Goal: Task Accomplishment & Management: Manage account settings

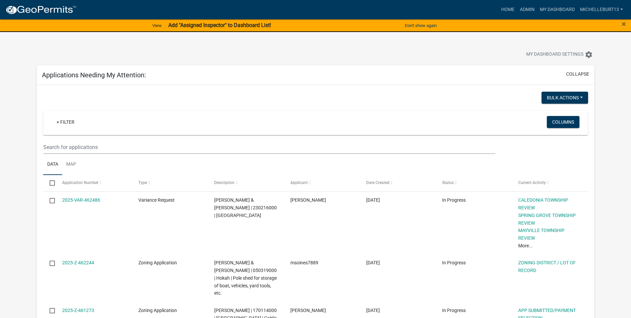
select select "3: 100"
click at [551, 6] on link "My Dashboard" at bounding box center [558, 9] width 40 height 13
click at [65, 121] on link "+ Filter" at bounding box center [65, 122] width 29 height 12
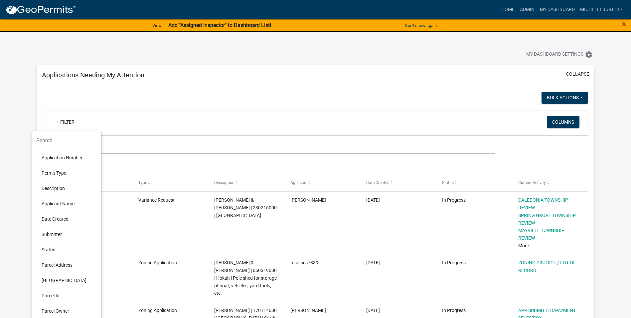
click at [56, 171] on li "Permit Type" at bounding box center [66, 172] width 61 height 15
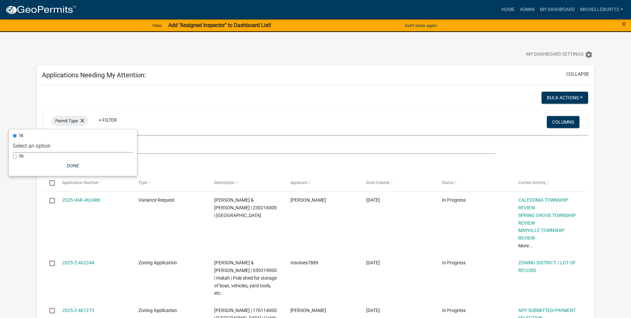
click at [59, 146] on select "Select an option 911 Address Assignment Building Contractor (Registration) Buil…" at bounding box center [73, 146] width 120 height 14
select select "253dacdd-2dce-46fa-a212-aa06fd039a76"
click at [32, 139] on select "Select an option 911 Address Assignment Building Contractor (Registration) Buil…" at bounding box center [73, 146] width 120 height 14
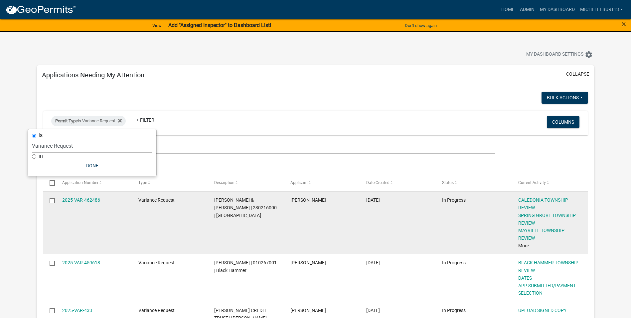
scroll to position [33, 0]
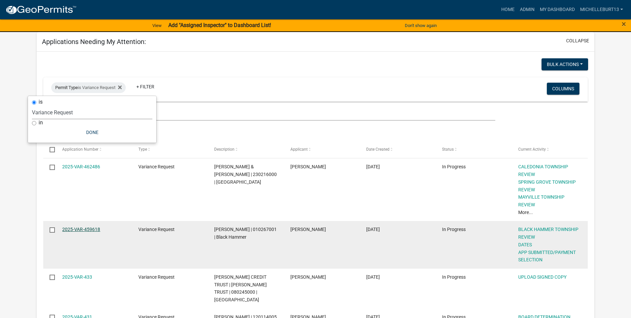
click at [92, 230] on link "2025-VAR-459618" at bounding box center [81, 228] width 38 height 5
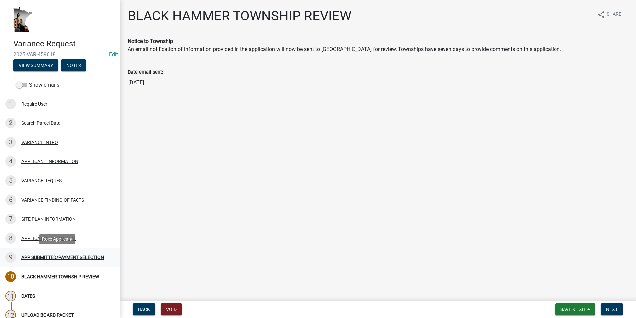
click at [67, 256] on div "APP SUBMITTED/PAYMENT SELECTION" at bounding box center [62, 257] width 83 height 5
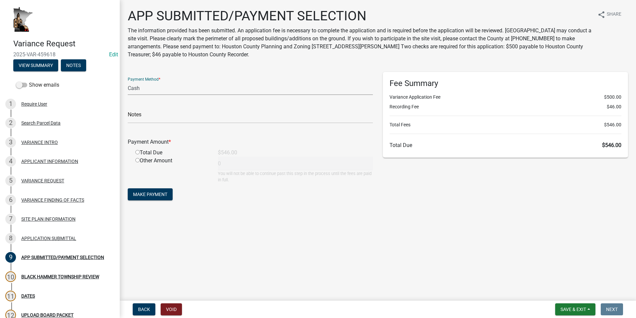
click at [147, 91] on select "Credit Card POS Check Cash" at bounding box center [250, 88] width 245 height 14
select select "1: 0"
click at [128, 81] on select "Credit Card POS Check Cash" at bounding box center [250, 88] width 245 height 14
click at [157, 120] on input "text" at bounding box center [250, 117] width 245 height 14
type input "4098"
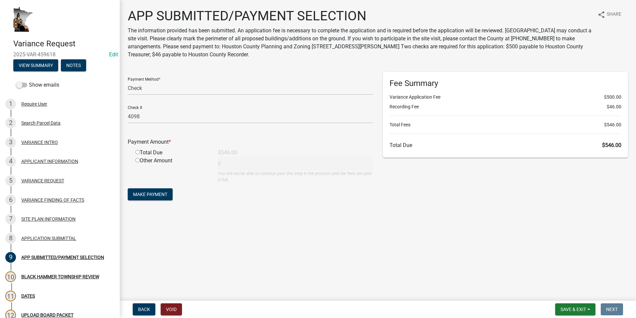
click at [138, 150] on input "radio" at bounding box center [137, 152] width 4 height 4
radio input "true"
type input "546"
click at [151, 193] on span "Make Payment" at bounding box center [150, 193] width 34 height 5
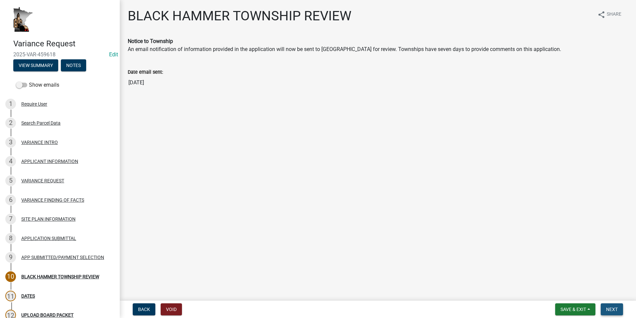
click at [610, 310] on span "Next" at bounding box center [612, 308] width 12 height 5
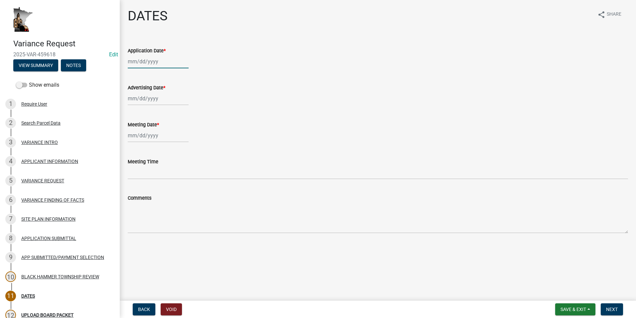
click at [139, 60] on div at bounding box center [158, 62] width 61 height 14
select select "8"
select select "2025"
click at [177, 62] on input "Application Date *" at bounding box center [158, 62] width 61 height 14
click at [144, 118] on div "12" at bounding box center [145, 118] width 11 height 11
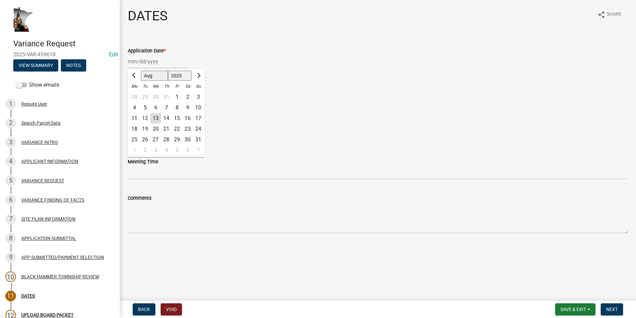
type input "[DATE]"
click at [146, 99] on div at bounding box center [158, 99] width 61 height 14
select select "8"
select select "2025"
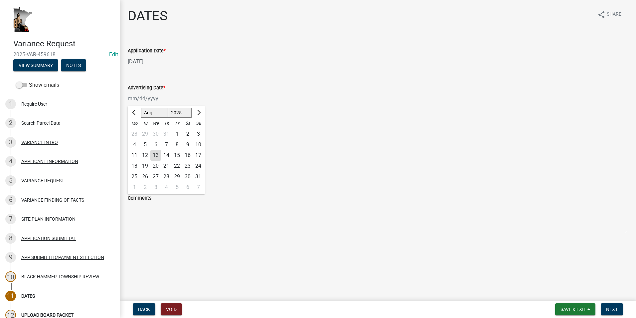
click at [154, 152] on div "13" at bounding box center [155, 155] width 11 height 11
type input "[DATE]"
click at [143, 136] on div at bounding box center [158, 135] width 61 height 14
select select "8"
select select "2025"
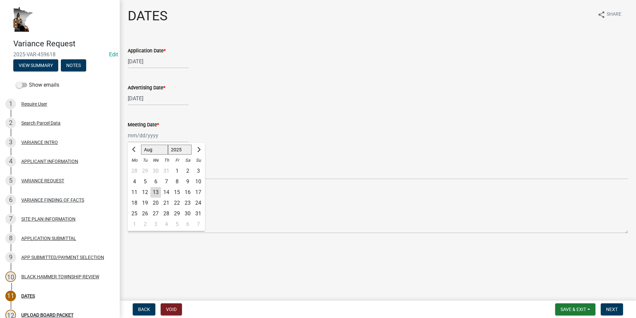
click at [168, 212] on div "28" at bounding box center [166, 213] width 11 height 11
type input "[DATE]"
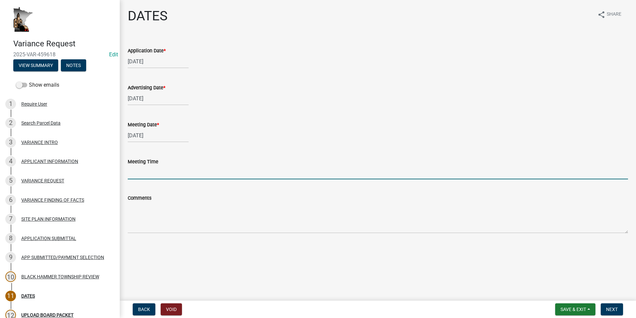
click at [137, 168] on input "Meeting Time" at bounding box center [378, 172] width 501 height 14
type input "5:00PM"
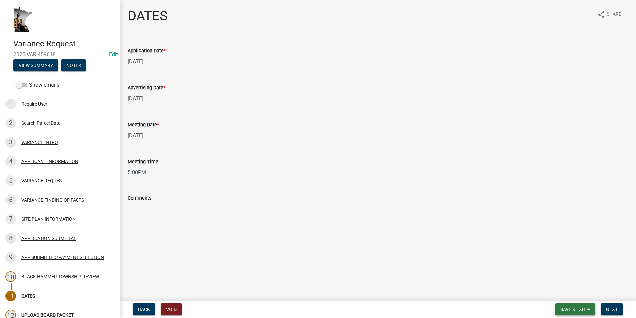
click at [593, 310] on button "Save & Exit" at bounding box center [576, 309] width 40 height 12
click at [565, 274] on button "Save" at bounding box center [569, 276] width 53 height 16
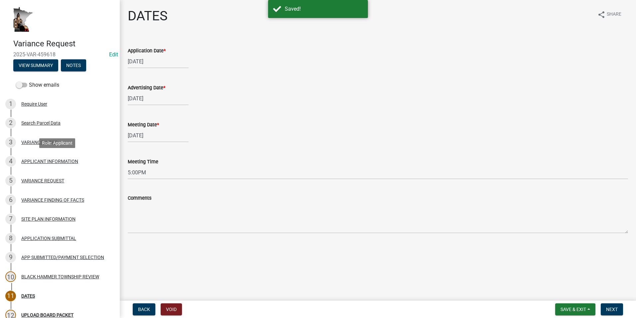
click at [32, 163] on div "APPLICANT INFORMATION" at bounding box center [49, 161] width 57 height 5
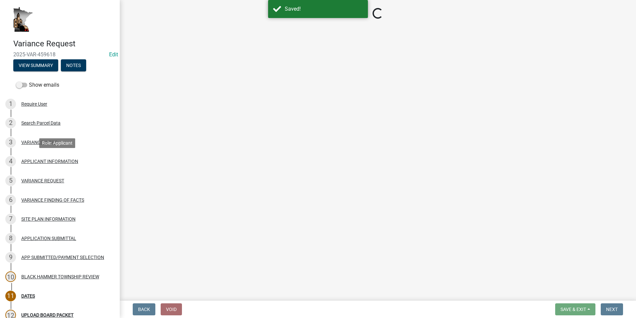
select select "74fadf94-a0d3-49f1-8630-1325ab1771d6"
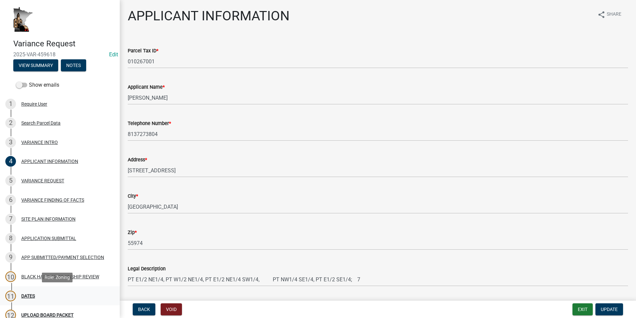
click at [51, 298] on div "11 DATES" at bounding box center [57, 295] width 104 height 11
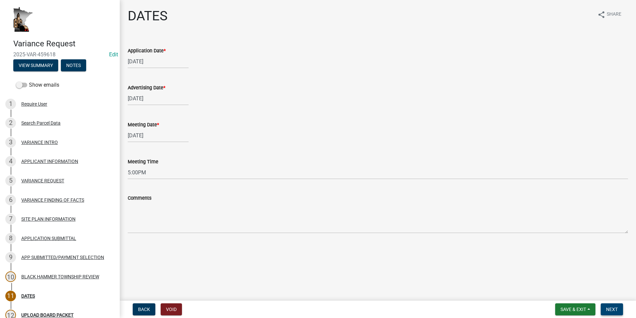
click at [613, 308] on span "Next" at bounding box center [612, 308] width 12 height 5
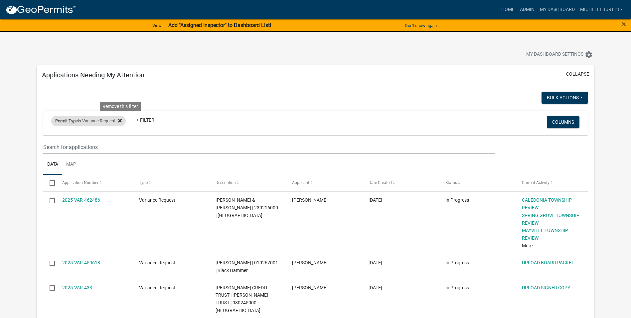
click at [122, 121] on icon at bounding box center [120, 121] width 4 height 4
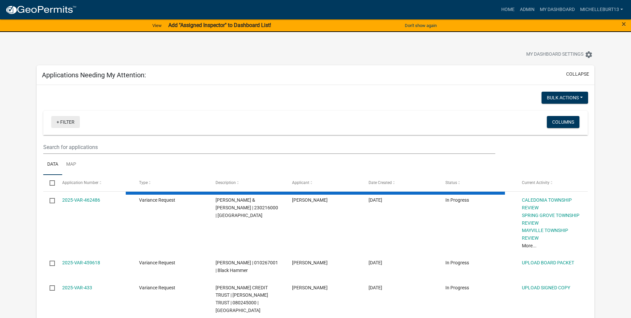
select select "3: 100"
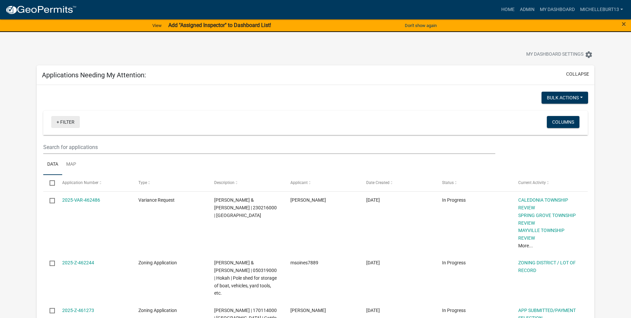
click at [63, 121] on link "+ Filter" at bounding box center [65, 122] width 29 height 12
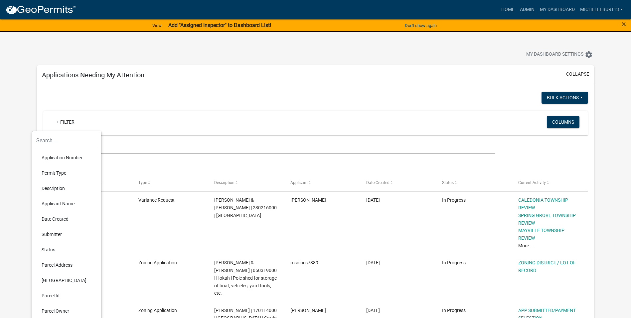
click at [56, 173] on li "Permit Type" at bounding box center [66, 172] width 61 height 15
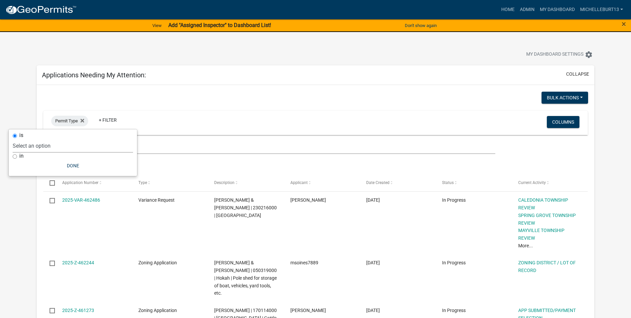
click at [64, 145] on select "Select an option 911 Address Assignment Building Contractor (Registration) Buil…" at bounding box center [73, 146] width 120 height 14
select select "bc324cb9-e0e9-4a62-a498-83b9cdb5bb02"
click at [39, 139] on select "Select an option 911 Address Assignment Building Contractor (Registration) Buil…" at bounding box center [73, 146] width 120 height 14
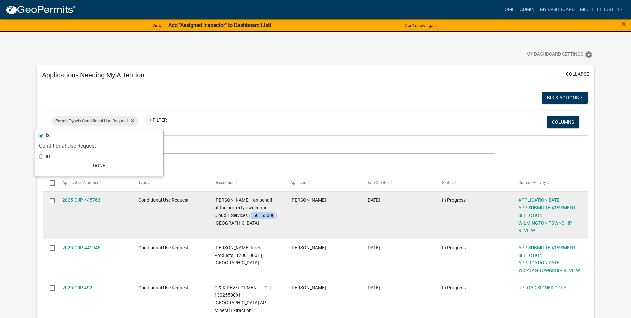
drag, startPoint x: 262, startPoint y: 215, endPoint x: 240, endPoint y: 215, distance: 21.6
click at [240, 215] on span "[PERSON_NAME] - on behalf of the property owner and Cloud 1 Services | 15015500…" at bounding box center [245, 211] width 63 height 28
copy span "150155000"
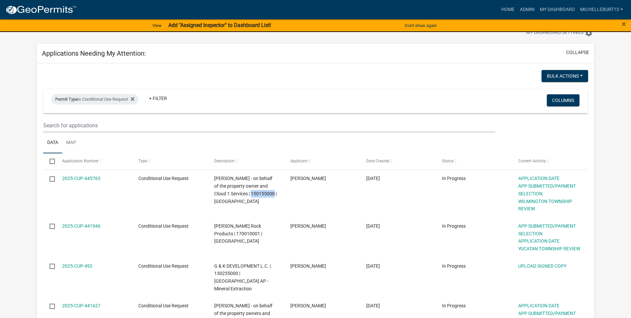
scroll to position [33, 0]
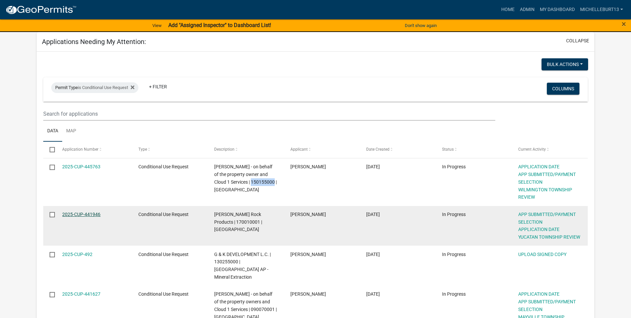
click at [88, 215] on link "2025-CUP-441946" at bounding box center [81, 213] width 38 height 5
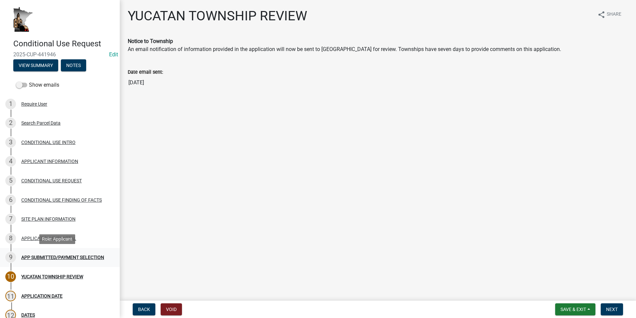
click at [34, 257] on div "APP SUBMITTED/PAYMENT SELECTION" at bounding box center [62, 257] width 83 height 5
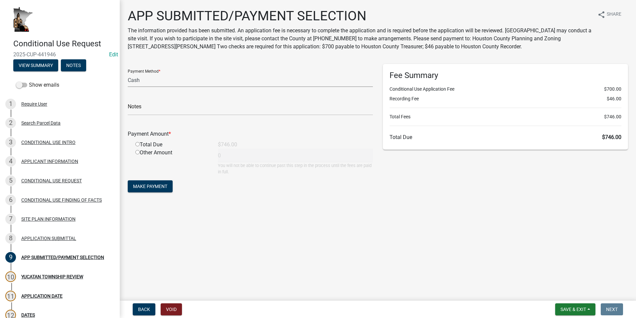
click at [154, 81] on select "Credit Card POS Check Cash" at bounding box center [250, 80] width 245 height 14
select select "1: 0"
click at [128, 73] on select "Credit Card POS Check Cash" at bounding box center [250, 80] width 245 height 14
click at [155, 107] on input "text" at bounding box center [250, 109] width 245 height 14
type input "12700"
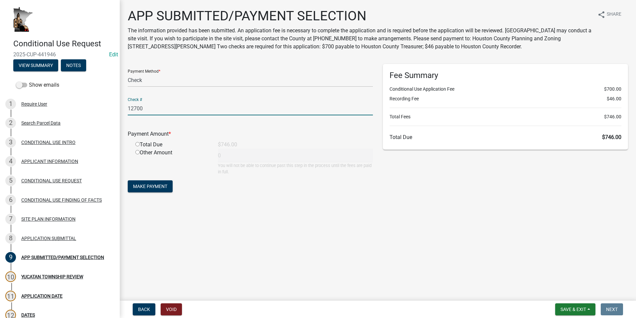
click at [136, 143] on input "radio" at bounding box center [137, 144] width 4 height 4
radio input "true"
type input "746"
click at [153, 187] on span "Make Payment" at bounding box center [150, 185] width 34 height 5
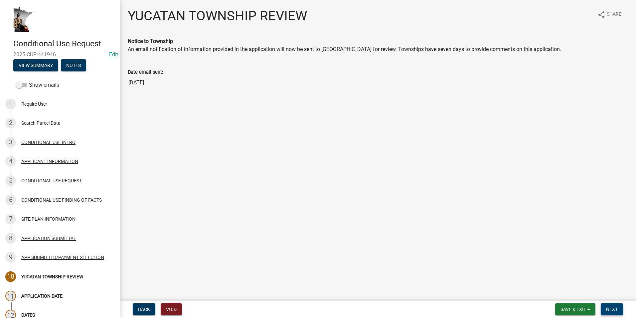
click at [615, 310] on span "Next" at bounding box center [612, 308] width 12 height 5
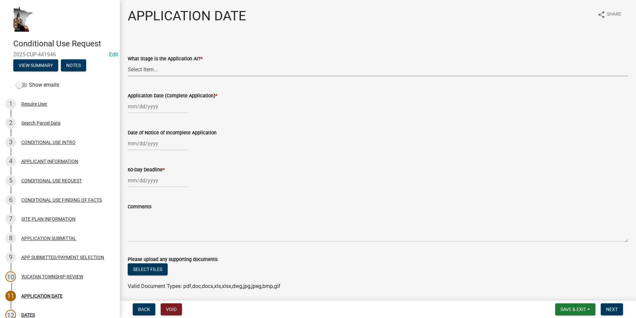
click at [169, 70] on select "Select Item... Application received and under review. Application reviewed and …" at bounding box center [378, 70] width 501 height 14
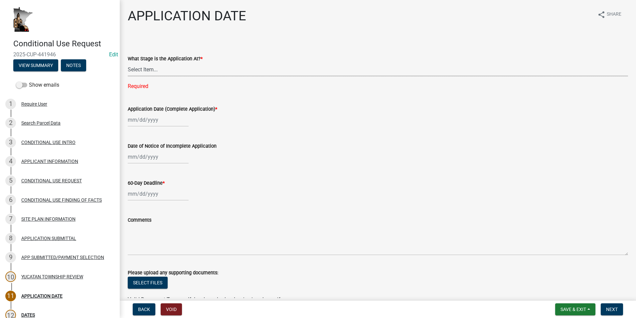
click at [150, 69] on select "Select Item... Application received and under review. Application reviewed and …" at bounding box center [378, 70] width 501 height 14
click at [128, 63] on select "Select Item... Application received and under review. Application reviewed and …" at bounding box center [378, 70] width 501 height 14
select select "3e7e4bad-6023-49ee-95b8-a51ce8d4fafb"
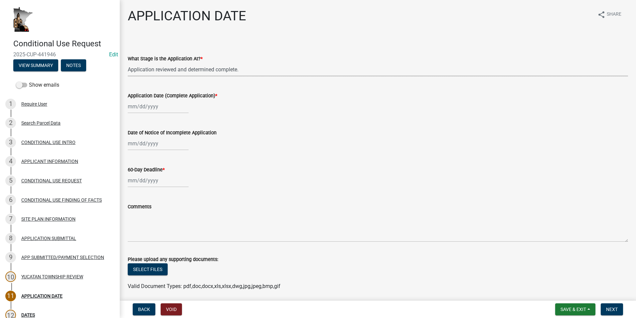
click at [152, 108] on div at bounding box center [158, 107] width 61 height 14
select select "8"
select select "2025"
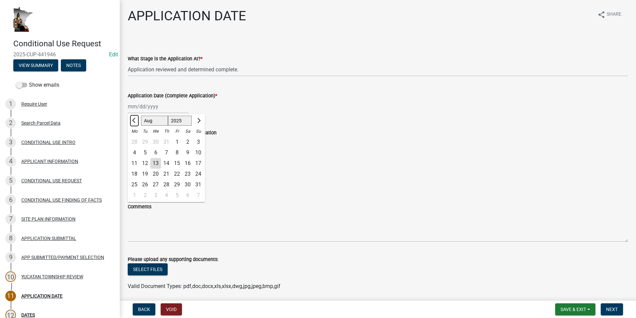
click at [135, 119] on span "Previous month" at bounding box center [134, 120] width 5 height 5
select select "7"
click at [168, 171] on div "24" at bounding box center [166, 173] width 11 height 11
type input "[DATE]"
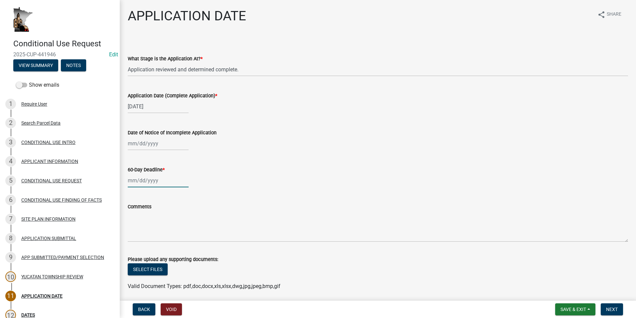
click at [161, 181] on div at bounding box center [158, 180] width 61 height 14
select select "8"
select select "2025"
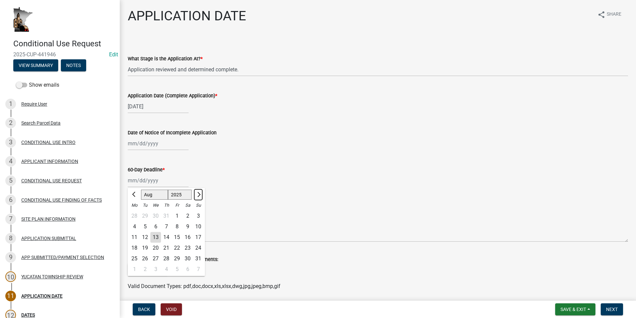
click at [199, 194] on span "Next month" at bounding box center [198, 194] width 5 height 5
select select "9"
click at [133, 248] on div "22" at bounding box center [134, 247] width 11 height 11
type input "[DATE]"
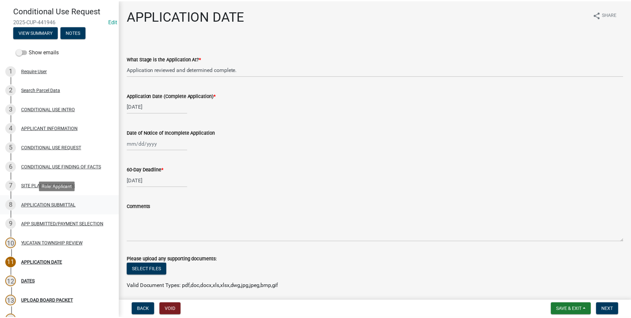
scroll to position [67, 0]
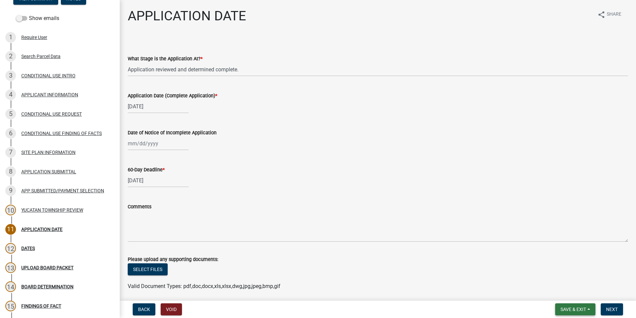
drag, startPoint x: 590, startPoint y: 310, endPoint x: 583, endPoint y: 310, distance: 6.3
click at [589, 310] on button "Save & Exit" at bounding box center [576, 309] width 40 height 12
drag, startPoint x: 562, startPoint y: 279, endPoint x: 539, endPoint y: 279, distance: 22.3
click at [561, 278] on button "Save" at bounding box center [569, 276] width 53 height 16
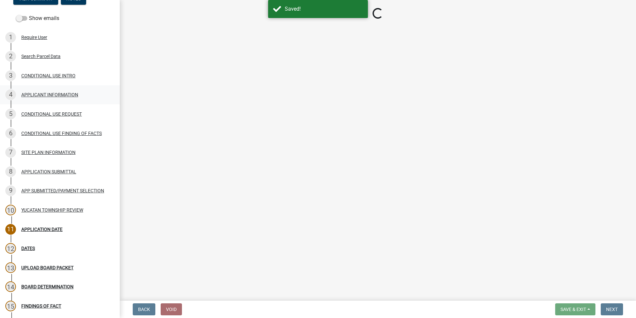
click at [51, 96] on div "APPLICANT INFORMATION" at bounding box center [49, 94] width 57 height 5
select select "9e1e8264-826e-489c-8877-360b4a057526"
select select "39b05979-2d03-46c4-a667-2a996b48b04b"
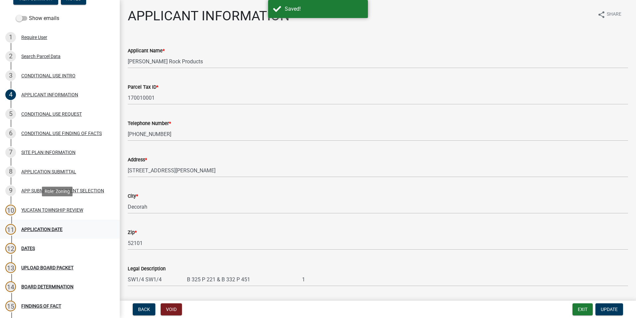
select select "3e7e4bad-6023-49ee-95b8-a51ce8d4fafb"
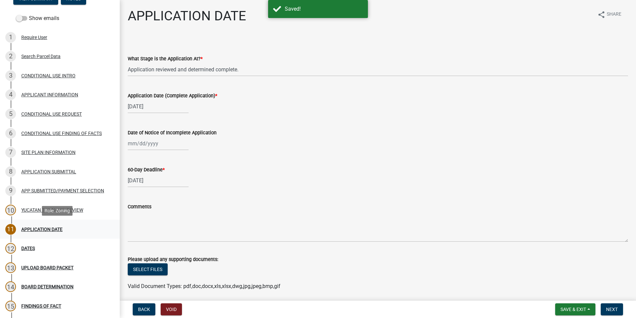
click at [44, 231] on div "APPLICATION DATE" at bounding box center [41, 229] width 41 height 5
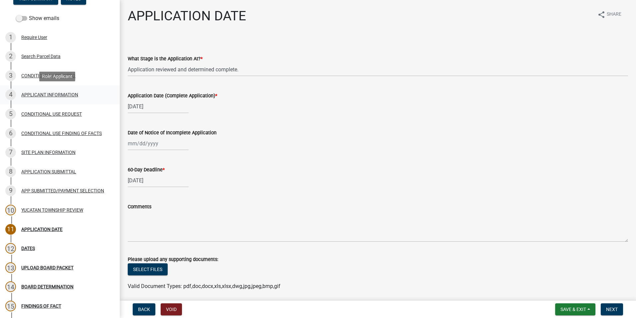
click at [48, 95] on div "APPLICANT INFORMATION" at bounding box center [49, 94] width 57 height 5
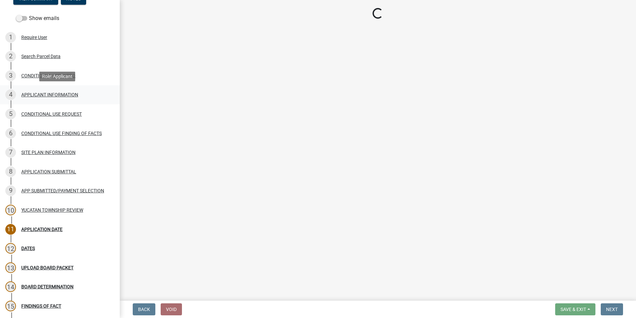
select select "9e1e8264-826e-489c-8877-360b4a057526"
select select "39b05979-2d03-46c4-a667-2a996b48b04b"
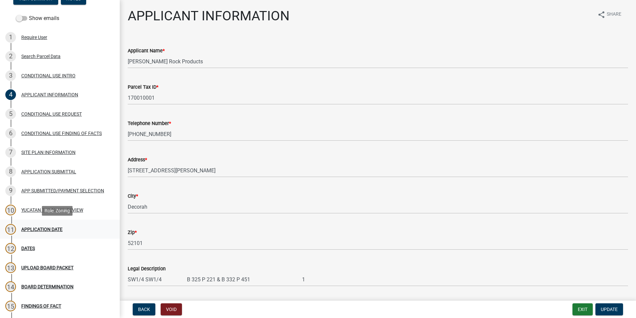
click at [48, 227] on div "APPLICATION DATE" at bounding box center [41, 229] width 41 height 5
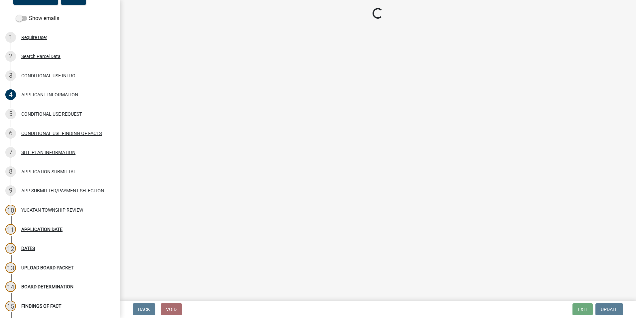
select select "3e7e4bad-6023-49ee-95b8-a51ce8d4fafb"
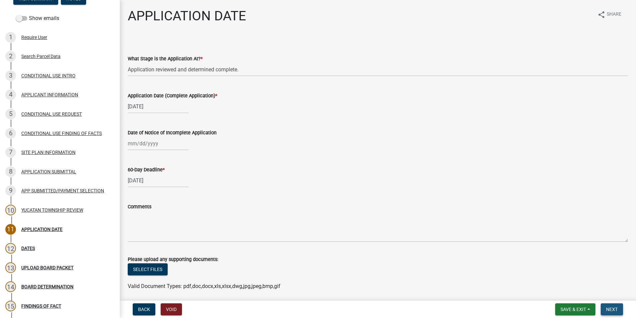
click at [608, 307] on span "Next" at bounding box center [612, 308] width 12 height 5
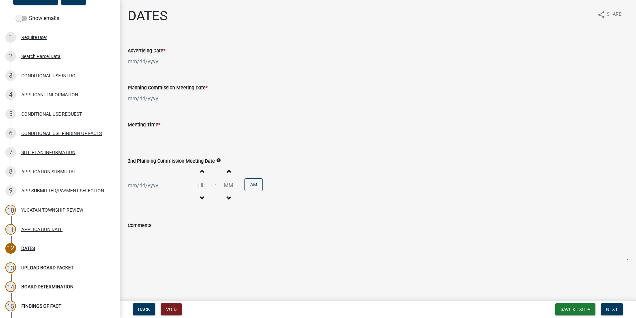
select select "8"
select select "2025"
click at [139, 63] on div "[PERSON_NAME] Feb Mar Apr [PERSON_NAME][DATE] Oct Nov [DATE] 1526 1527 1528 152…" at bounding box center [158, 62] width 61 height 14
click at [156, 118] on div "13" at bounding box center [155, 118] width 11 height 11
type input "[DATE]"
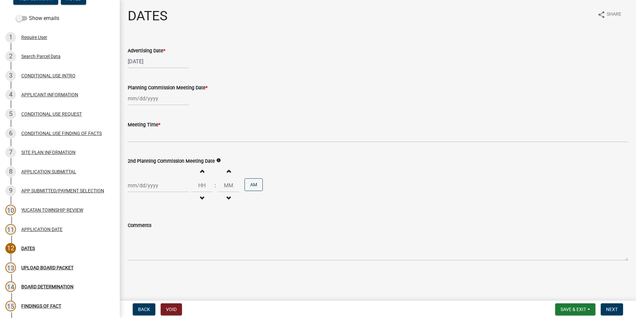
select select "8"
select select "2025"
click at [140, 100] on div "[PERSON_NAME] Feb Mar Apr [PERSON_NAME][DATE] Oct Nov [DATE] 1526 1527 1528 152…" at bounding box center [158, 99] width 61 height 14
click at [166, 174] on div "28" at bounding box center [166, 176] width 11 height 11
type input "[DATE]"
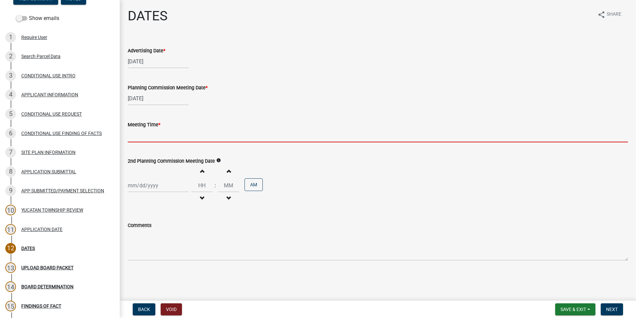
click at [137, 136] on input "Meeting Time *" at bounding box center [378, 135] width 501 height 14
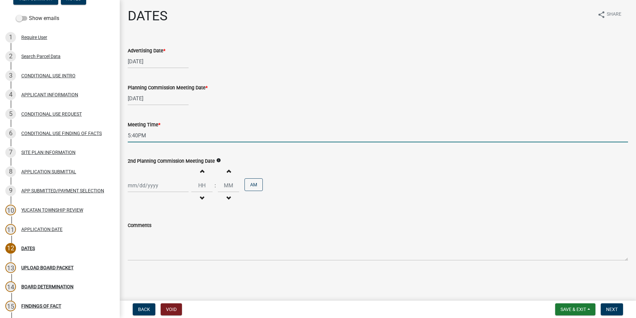
type input "5:40PM"
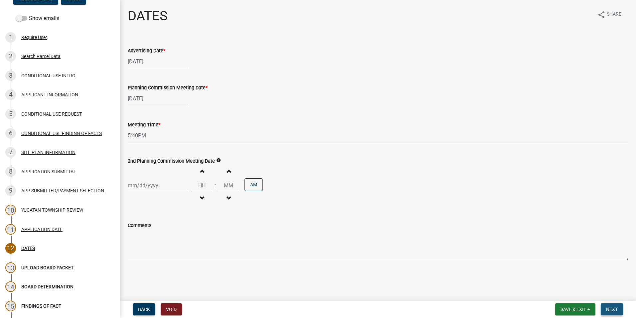
click at [612, 309] on span "Next" at bounding box center [612, 308] width 12 height 5
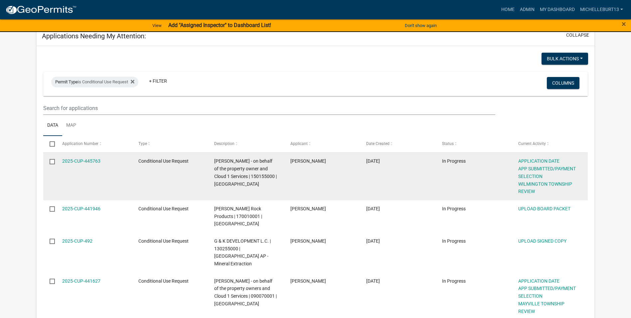
scroll to position [67, 0]
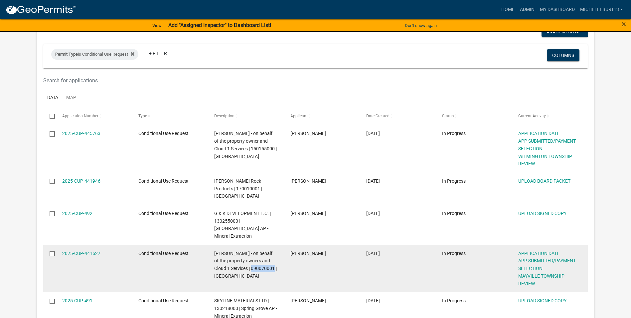
drag, startPoint x: 276, startPoint y: 252, endPoint x: 253, endPoint y: 253, distance: 23.0
click at [253, 253] on div "[PERSON_NAME] - on behalf of the property owners and Cloud 1 Services | 0900700…" at bounding box center [245, 264] width 63 height 30
copy span "090070001"
click at [89, 250] on link "2025-CUP-441627" at bounding box center [81, 252] width 38 height 5
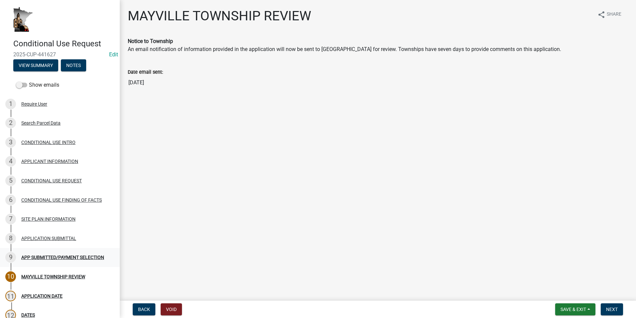
drag, startPoint x: 89, startPoint y: 238, endPoint x: 47, endPoint y: 260, distance: 47.3
click at [47, 259] on div "APP SUBMITTED/PAYMENT SELECTION" at bounding box center [62, 257] width 83 height 5
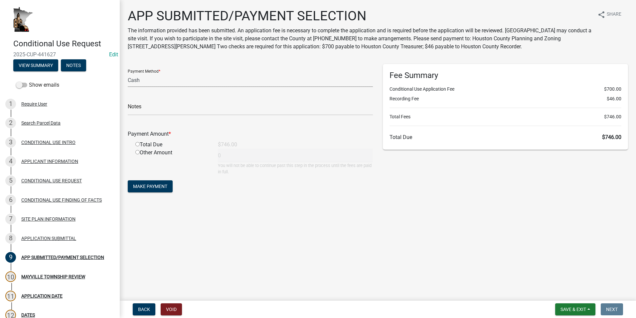
click at [146, 81] on select "Credit Card POS Check Cash" at bounding box center [250, 80] width 245 height 14
select select "1: 0"
click at [128, 73] on select "Credit Card POS Check Cash" at bounding box center [250, 80] width 245 height 14
click at [153, 109] on input "text" at bounding box center [250, 109] width 245 height 14
type input "12769"
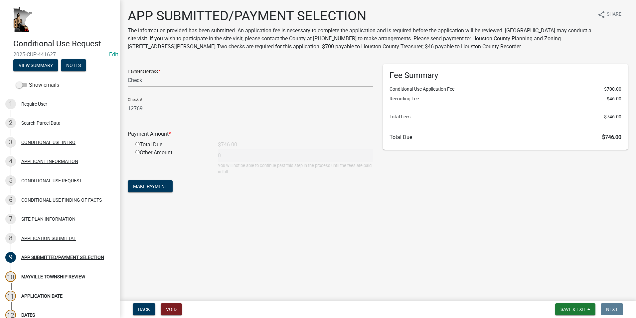
click at [137, 144] on input "radio" at bounding box center [137, 144] width 4 height 4
radio input "true"
type input "746"
click at [158, 185] on span "Make Payment" at bounding box center [150, 185] width 34 height 5
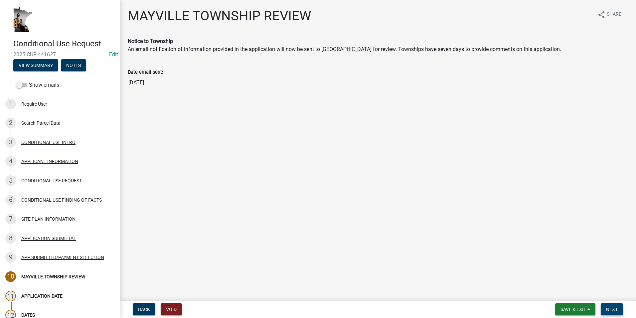
click at [612, 306] on span "Next" at bounding box center [612, 308] width 12 height 5
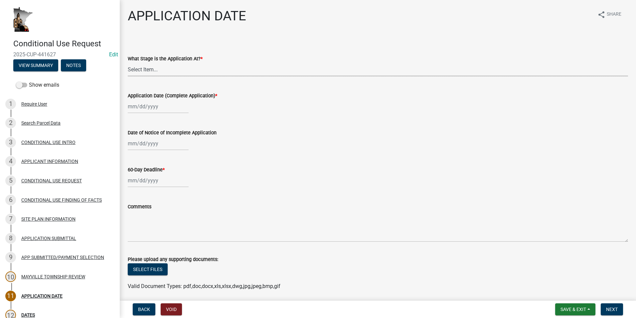
click at [161, 70] on select "Select Item... Application received and under review. Application reviewed and …" at bounding box center [378, 70] width 501 height 14
click at [128, 63] on select "Select Item... Application received and under review. Application reviewed and …" at bounding box center [378, 70] width 501 height 14
select select "3e7e4bad-6023-49ee-95b8-a51ce8d4fafb"
click at [152, 108] on div at bounding box center [158, 107] width 61 height 14
select select "8"
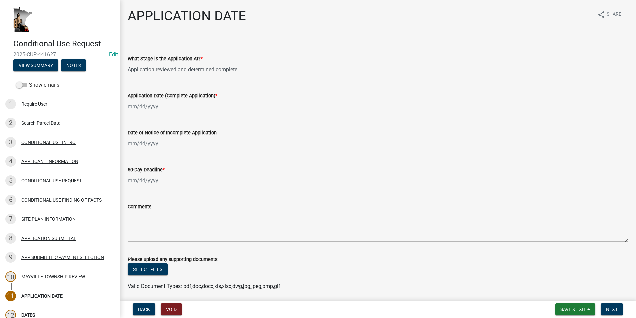
select select "2025"
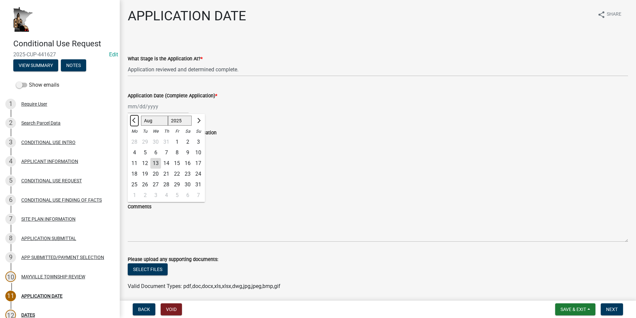
click at [132, 122] on button "Previous month" at bounding box center [134, 120] width 8 height 11
select select "7"
click at [136, 173] on div "21" at bounding box center [134, 173] width 11 height 11
type input "[DATE]"
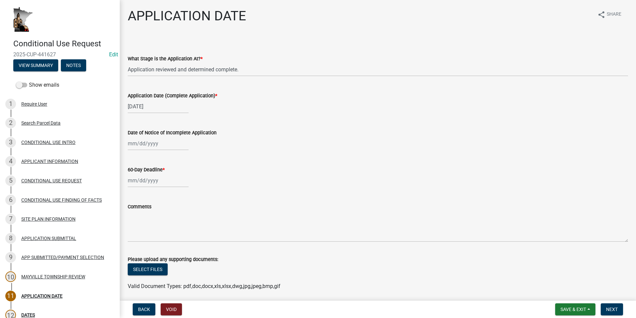
select select "8"
select select "2025"
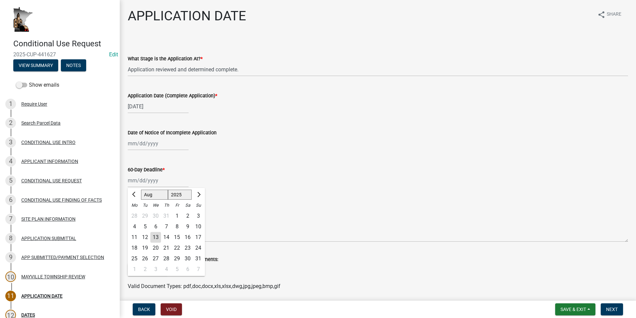
click at [146, 180] on div "[PERSON_NAME] Feb Mar Apr [PERSON_NAME][DATE] Oct Nov [DATE] 1526 1527 1528 152…" at bounding box center [158, 180] width 61 height 14
click at [196, 196] on button "Next month" at bounding box center [198, 194] width 8 height 11
select select "9"
click at [176, 238] on div "19" at bounding box center [177, 237] width 11 height 11
type input "[DATE]"
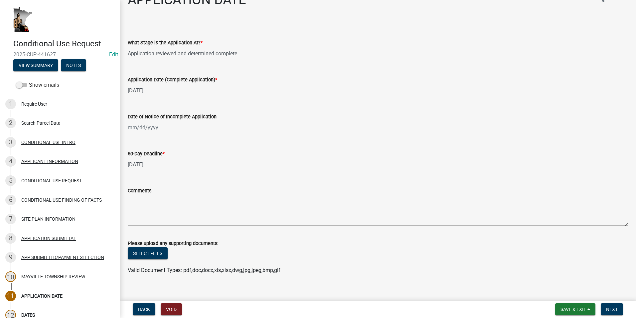
scroll to position [24, 0]
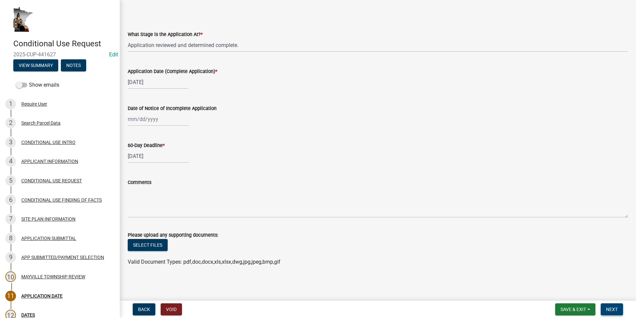
click at [612, 308] on span "Next" at bounding box center [612, 308] width 12 height 5
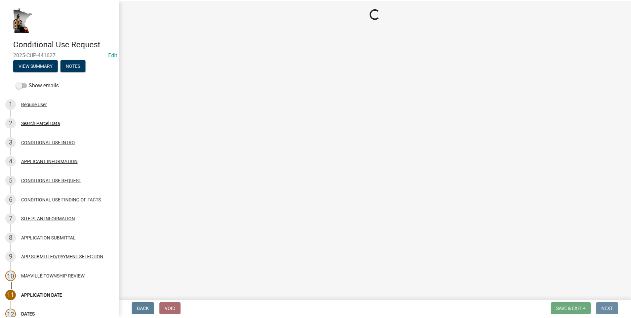
scroll to position [0, 0]
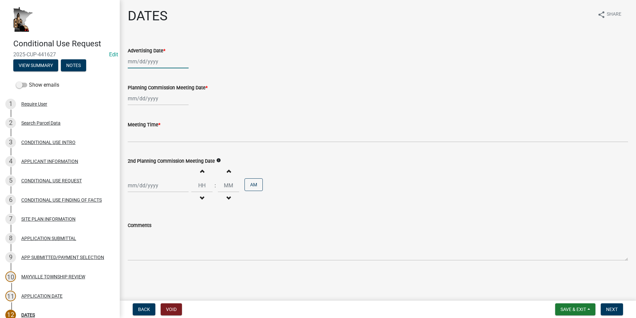
click at [139, 60] on div at bounding box center [158, 62] width 61 height 14
select select "8"
select select "2025"
click at [155, 116] on div "13" at bounding box center [155, 118] width 11 height 11
type input "[DATE]"
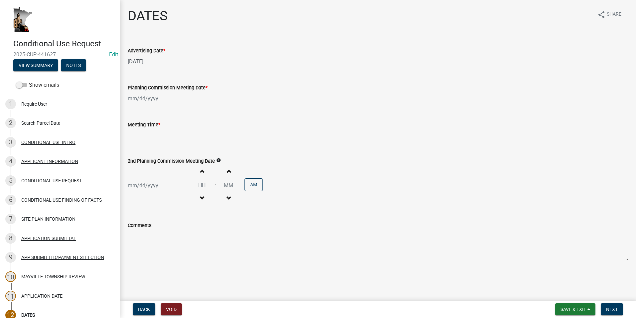
click at [144, 101] on div at bounding box center [158, 99] width 61 height 14
select select "8"
select select "2025"
click at [167, 176] on div "28" at bounding box center [166, 176] width 11 height 11
type input "[DATE]"
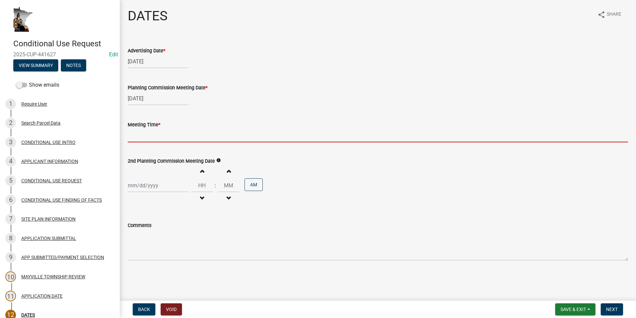
click at [136, 136] on input "Meeting Time *" at bounding box center [378, 135] width 501 height 14
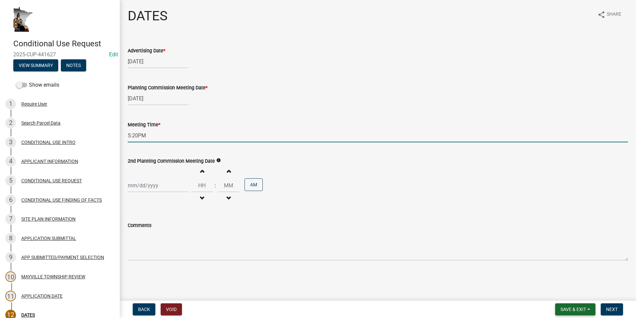
type input "5:20PM"
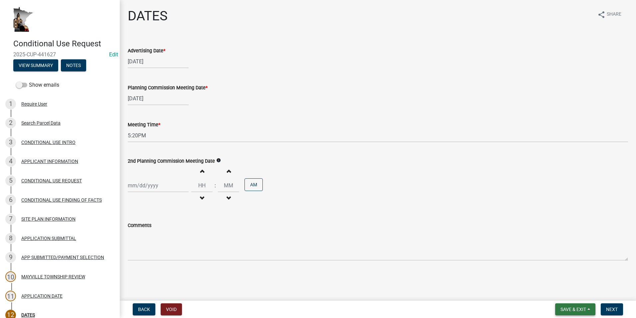
click at [590, 308] on button "Save & Exit" at bounding box center [576, 309] width 40 height 12
click at [568, 279] on button "Save" at bounding box center [569, 276] width 53 height 16
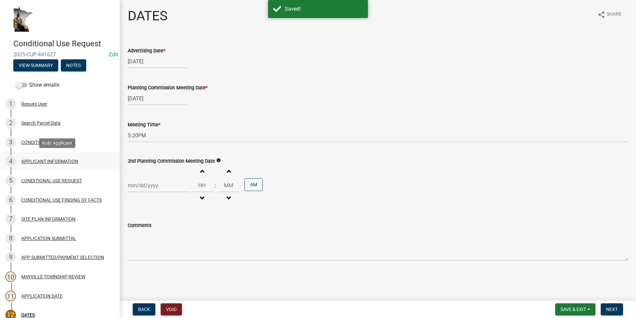
click at [27, 165] on div "4 APPLICANT INFORMATION" at bounding box center [57, 161] width 104 height 11
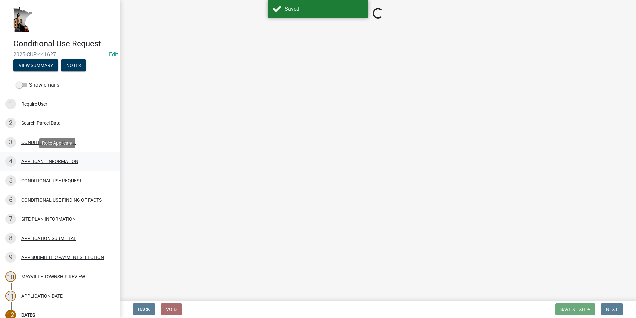
select select "9e1e8264-826e-489c-8877-360b4a057526"
select select "59a0cc9a-a966-4d30-a787-cdc31e3e4e25"
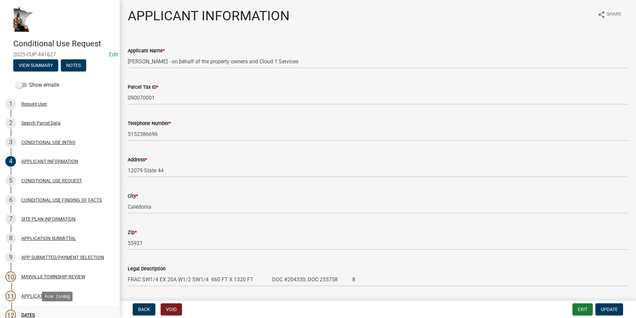
click at [43, 314] on div "12 DATES" at bounding box center [57, 314] width 104 height 11
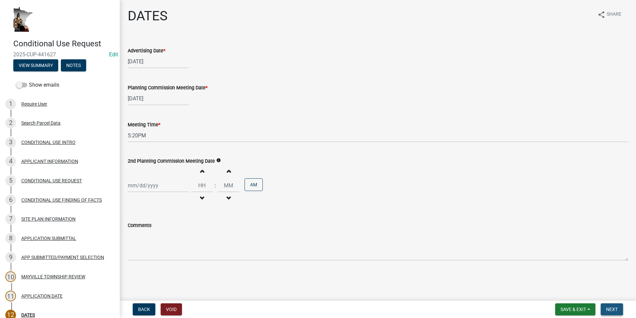
click at [612, 308] on span "Next" at bounding box center [612, 308] width 12 height 5
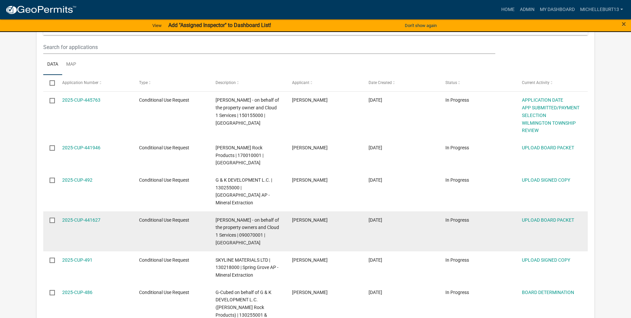
scroll to position [67, 0]
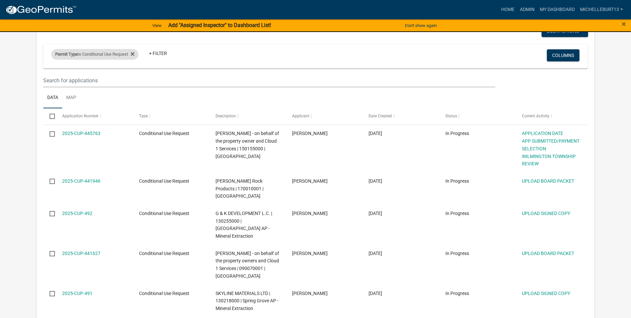
click at [108, 55] on div "Permit Type is Conditional Use Request" at bounding box center [94, 54] width 87 height 11
click at [64, 77] on select "Select an option 911 Address Assignment Building Contractor (Registration) Buil…" at bounding box center [99, 79] width 120 height 14
select select "673c2f27-9aad-41c8-ae77-96c346a88d9d"
click at [39, 72] on select "Select an option 911 Address Assignment Building Contractor (Registration) Buil…" at bounding box center [99, 79] width 120 height 14
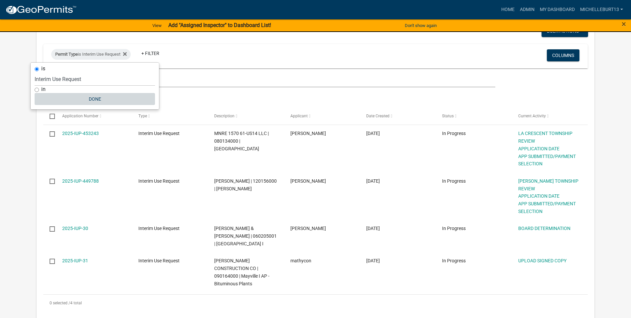
click at [91, 100] on button "Done" at bounding box center [95, 99] width 120 height 12
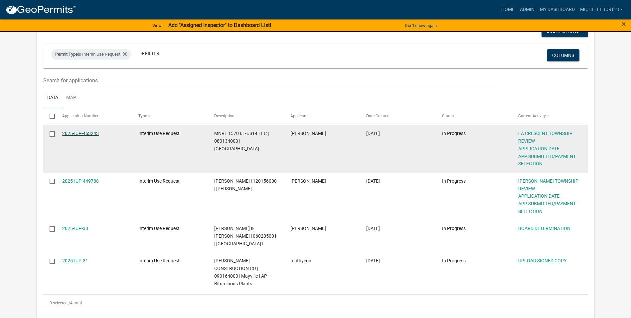
click at [90, 134] on link "2025-IUP-453243" at bounding box center [80, 132] width 37 height 5
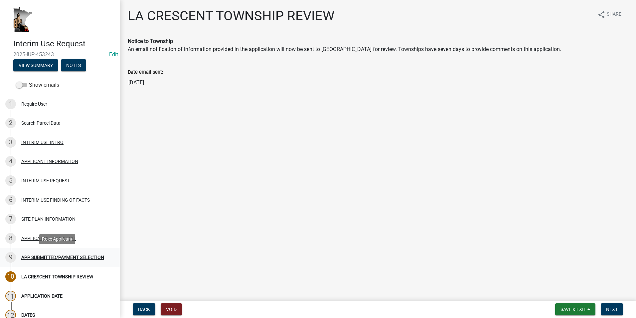
click at [67, 255] on div "APP SUBMITTED/PAYMENT SELECTION" at bounding box center [62, 257] width 83 height 5
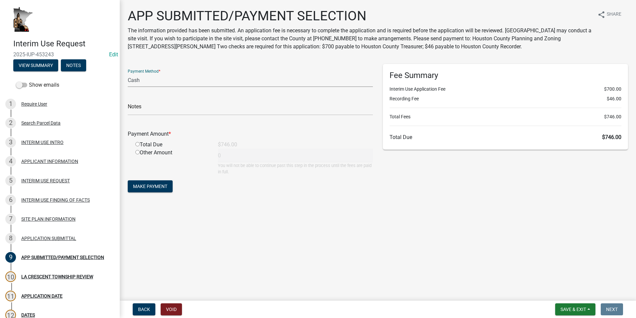
click at [145, 79] on select "Credit Card POS Check Cash" at bounding box center [250, 80] width 245 height 14
select select "1: 0"
click at [128, 73] on select "Credit Card POS Check Cash" at bounding box center [250, 80] width 245 height 14
click at [151, 107] on input "text" at bounding box center [250, 109] width 245 height 14
type input "1501"
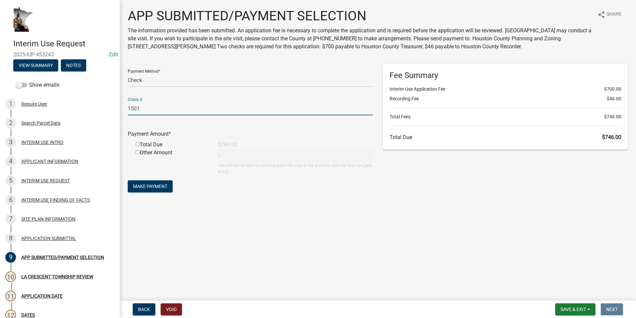
click at [137, 144] on input "radio" at bounding box center [137, 144] width 4 height 4
radio input "true"
type input "746"
click at [154, 186] on span "Make Payment" at bounding box center [150, 185] width 34 height 5
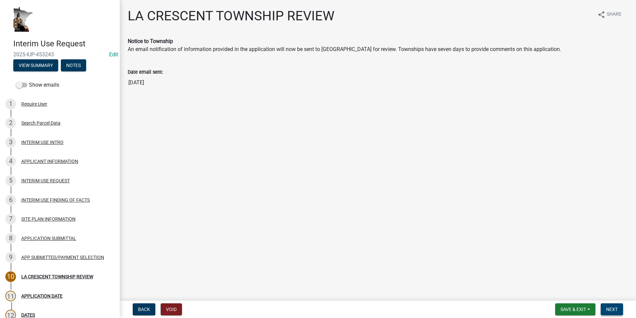
click at [612, 308] on span "Next" at bounding box center [612, 308] width 12 height 5
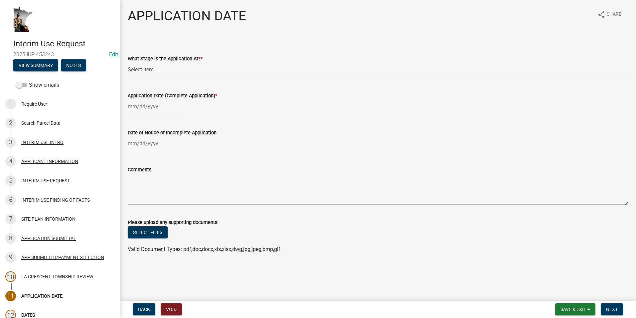
click at [157, 71] on select "Select Item... Application received and under review. Application reviewed and …" at bounding box center [378, 70] width 501 height 14
click at [128, 63] on select "Select Item... Application received and under review. Application reviewed and …" at bounding box center [378, 70] width 501 height 14
select select "0a52ac99-fbec-45c0-ab7a-b3e6f546ccfe"
click at [590, 307] on button "Save & Exit" at bounding box center [576, 309] width 40 height 12
click at [564, 275] on button "Save" at bounding box center [569, 276] width 53 height 16
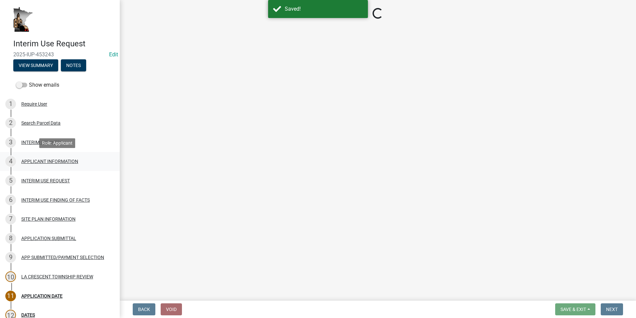
click at [60, 159] on div "APPLICANT INFORMATION" at bounding box center [49, 161] width 57 height 5
select select "a6ebd642-7a60-45b2-b886-40a169493c56"
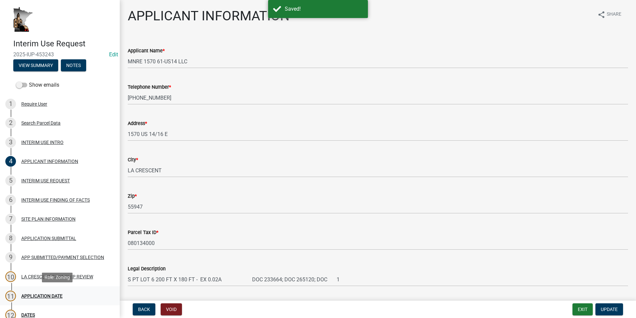
select select "0a52ac99-fbec-45c0-ab7a-b3e6f546ccfe"
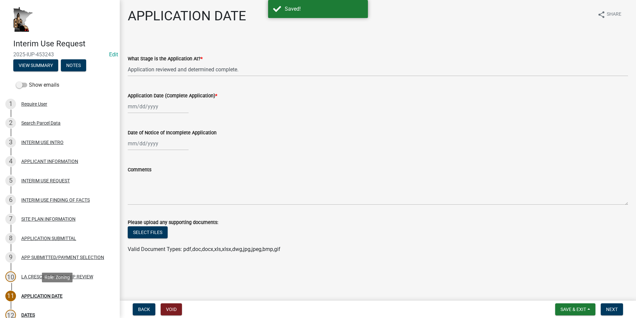
click at [44, 294] on div "APPLICATION DATE" at bounding box center [41, 295] width 41 height 5
select select "8"
select select "2025"
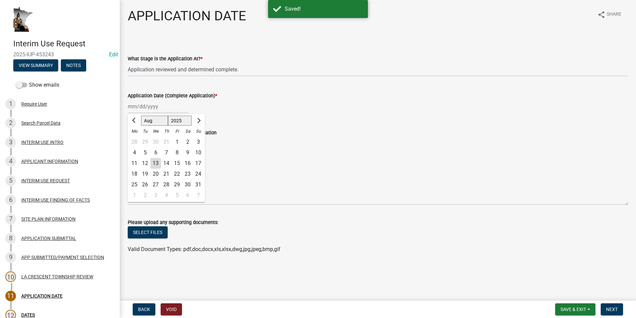
click at [154, 110] on div "[PERSON_NAME] Feb Mar Apr [PERSON_NAME][DATE] Oct Nov [DATE] 1526 1527 1528 152…" at bounding box center [158, 107] width 61 height 14
click at [134, 120] on span "Previous month" at bounding box center [134, 120] width 5 height 5
select select "7"
click at [132, 184] on div "28" at bounding box center [134, 184] width 11 height 11
type input "[DATE]"
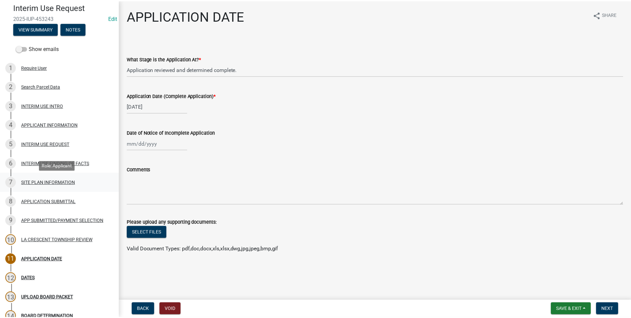
scroll to position [67, 0]
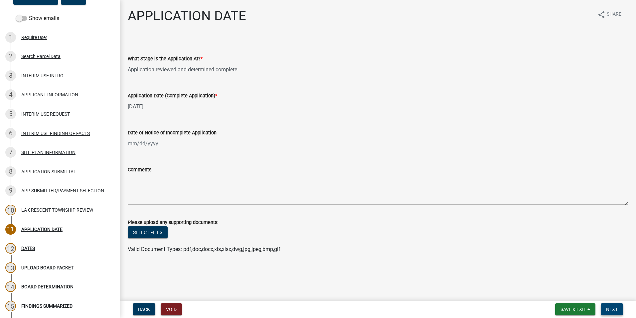
click at [611, 308] on span "Next" at bounding box center [612, 308] width 12 height 5
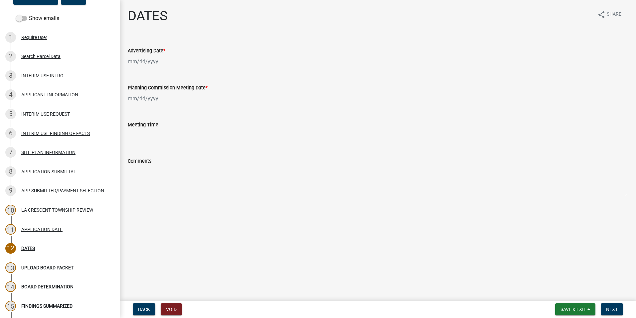
click at [139, 61] on div at bounding box center [158, 62] width 61 height 14
select select "8"
select select "2025"
click at [155, 121] on div "13" at bounding box center [155, 118] width 11 height 11
type input "[DATE]"
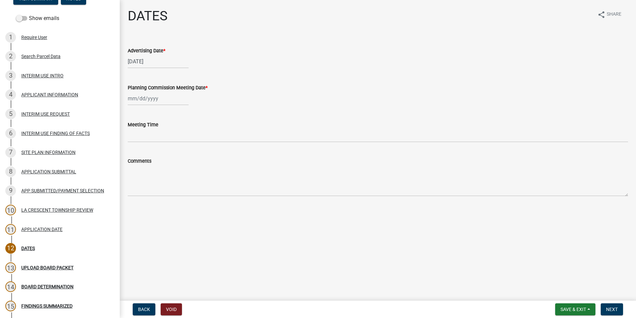
click at [141, 99] on div at bounding box center [158, 99] width 61 height 14
select select "8"
select select "2025"
click at [166, 174] on div "28" at bounding box center [166, 176] width 11 height 11
type input "[DATE]"
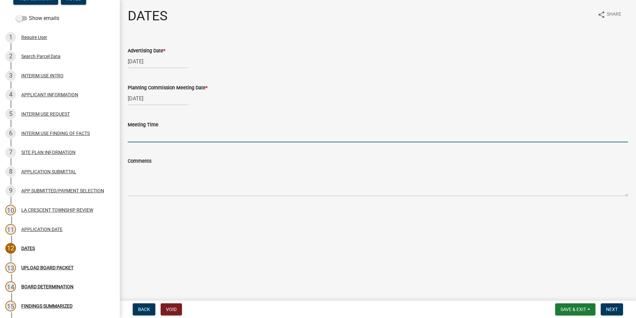
click at [138, 135] on input "Meeting Time" at bounding box center [378, 135] width 501 height 14
type input "6:00PM"
click at [612, 308] on span "Next" at bounding box center [612, 308] width 12 height 5
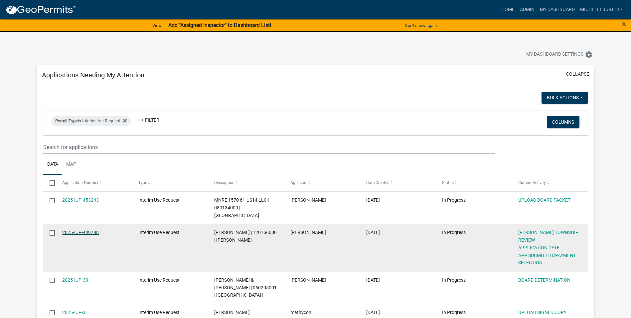
click at [88, 229] on link "2025-IUP-449788" at bounding box center [80, 231] width 37 height 5
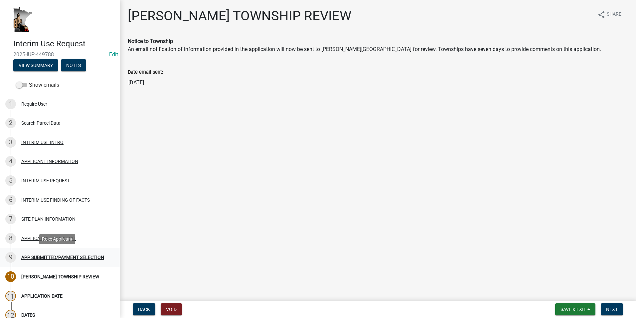
click at [54, 257] on div "APP SUBMITTED/PAYMENT SELECTION" at bounding box center [62, 257] width 83 height 5
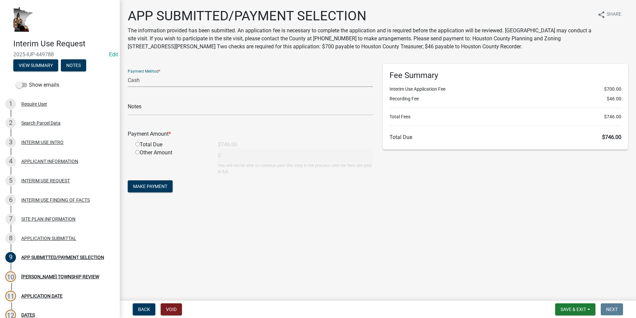
click at [147, 79] on select "Credit Card POS Check Cash" at bounding box center [250, 80] width 245 height 14
select select "1: 0"
click at [128, 73] on select "Credit Card POS Check Cash" at bounding box center [250, 80] width 245 height 14
click at [151, 110] on input "text" at bounding box center [250, 109] width 245 height 14
type input "5045"
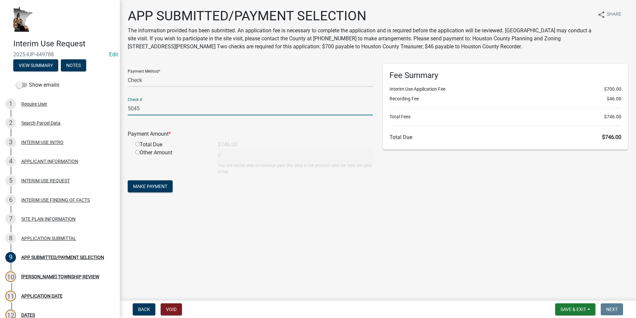
click at [138, 144] on input "radio" at bounding box center [137, 144] width 4 height 4
radio input "true"
type input "746"
click at [148, 184] on span "Make Payment" at bounding box center [150, 185] width 34 height 5
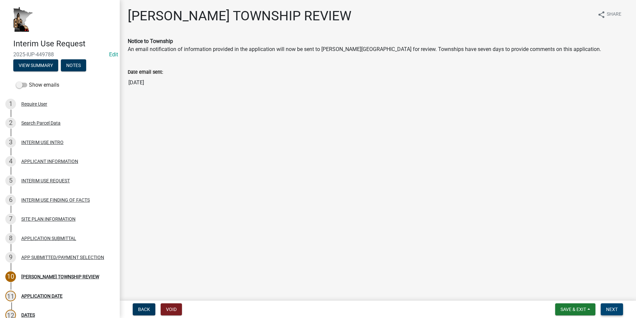
click at [615, 310] on span "Next" at bounding box center [612, 308] width 12 height 5
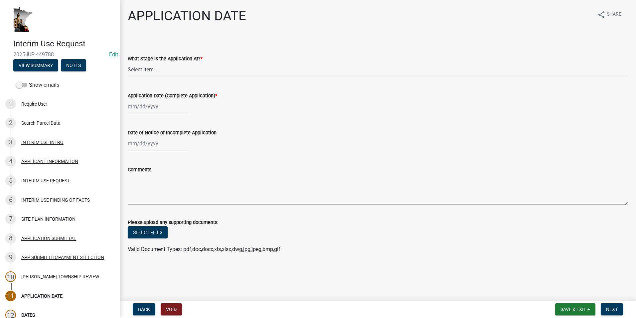
click at [147, 72] on select "Select Item... Application received and under review. Application reviewed and …" at bounding box center [378, 70] width 501 height 14
click at [128, 63] on select "Select Item... Application received and under review. Application reviewed and …" at bounding box center [378, 70] width 501 height 14
select select "0a52ac99-fbec-45c0-ab7a-b3e6f546ccfe"
click at [152, 109] on div at bounding box center [158, 107] width 61 height 14
select select "8"
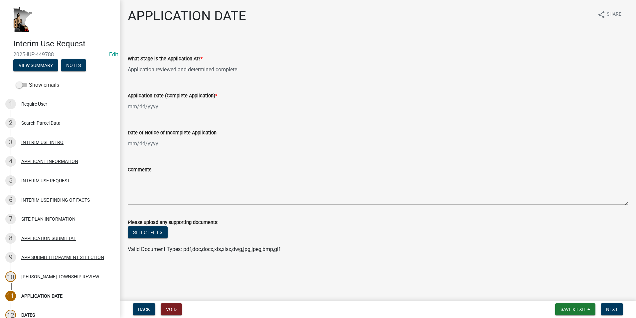
select select "2025"
click at [131, 121] on button "Previous month" at bounding box center [134, 120] width 8 height 11
select select "7"
click at [134, 184] on div "28" at bounding box center [134, 184] width 11 height 11
type input "[DATE]"
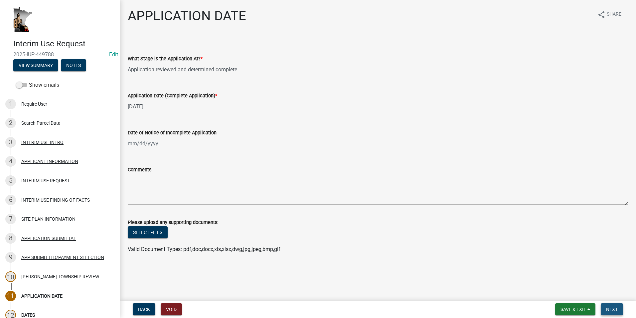
click at [615, 311] on span "Next" at bounding box center [612, 308] width 12 height 5
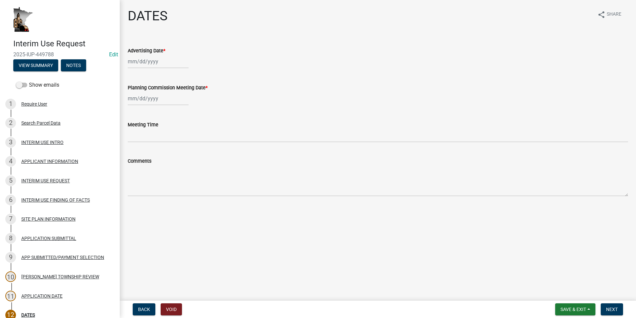
select select "8"
select select "2025"
click at [147, 59] on div "[PERSON_NAME] Feb Mar Apr [PERSON_NAME][DATE] Oct Nov [DATE] 1526 1527 1528 152…" at bounding box center [158, 62] width 61 height 14
click at [155, 117] on div "13" at bounding box center [155, 118] width 11 height 11
type input "[DATE]"
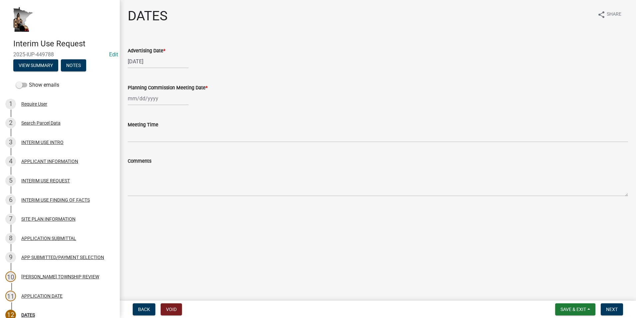
click at [150, 97] on div at bounding box center [158, 99] width 61 height 14
select select "8"
select select "2025"
click at [167, 173] on div "28" at bounding box center [166, 176] width 11 height 11
type input "[DATE]"
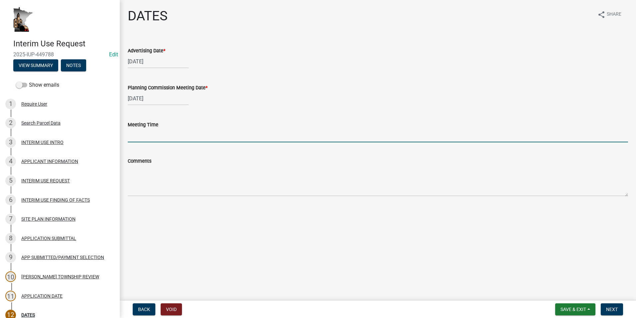
click at [140, 135] on input "Meeting Time" at bounding box center [378, 135] width 501 height 14
type input "6:20PM"
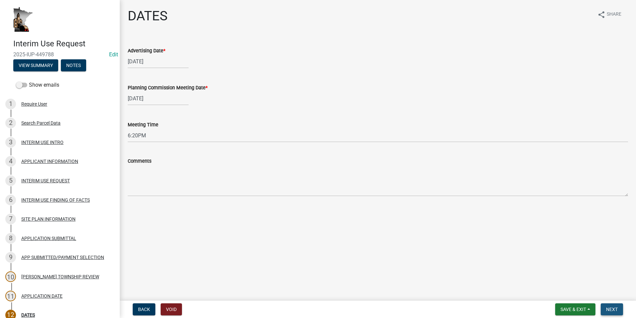
click at [611, 307] on span "Next" at bounding box center [612, 308] width 12 height 5
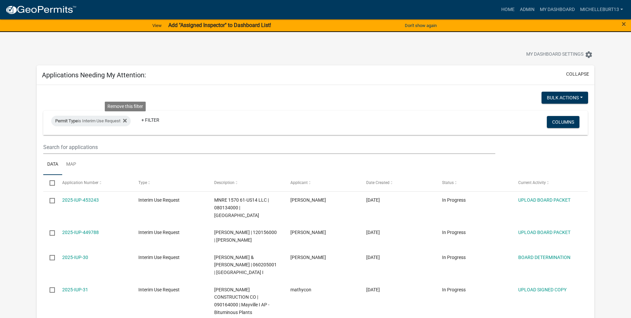
click at [127, 119] on icon at bounding box center [125, 120] width 4 height 5
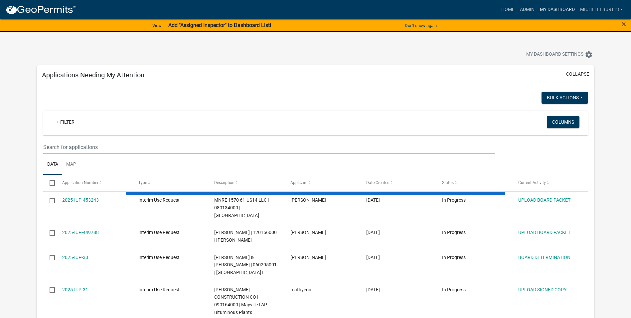
select select "3: 100"
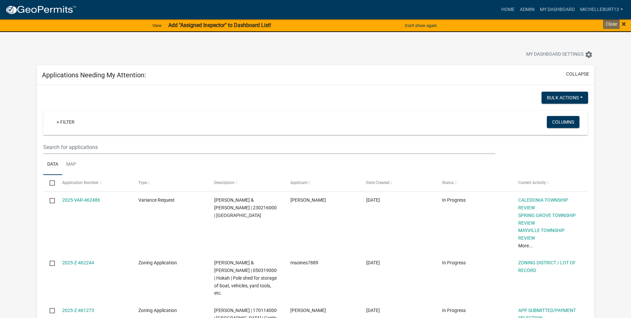
click at [624, 21] on span "×" at bounding box center [624, 23] width 4 height 9
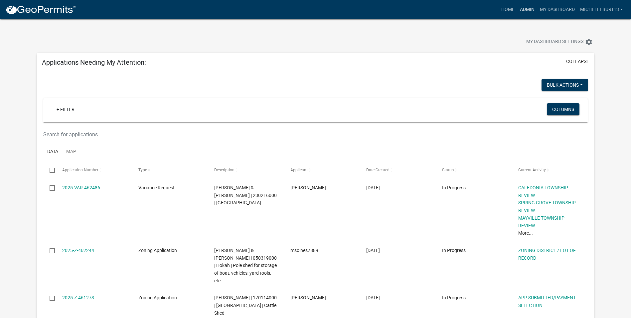
click at [527, 9] on link "Admin" at bounding box center [528, 9] width 20 height 13
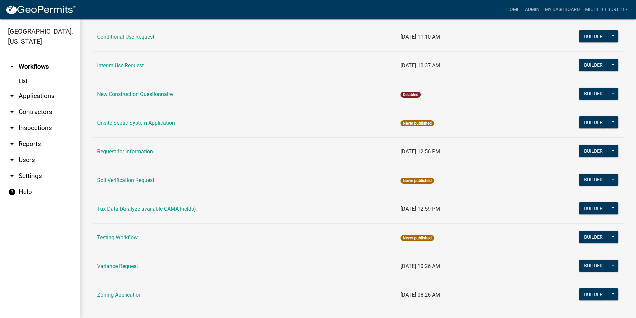
scroll to position [188, 0]
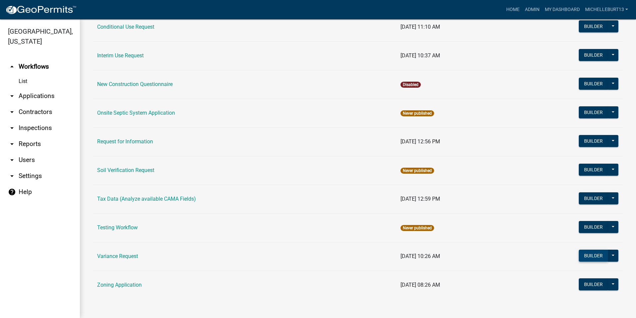
click at [582, 255] on button "Builder" at bounding box center [593, 255] width 29 height 12
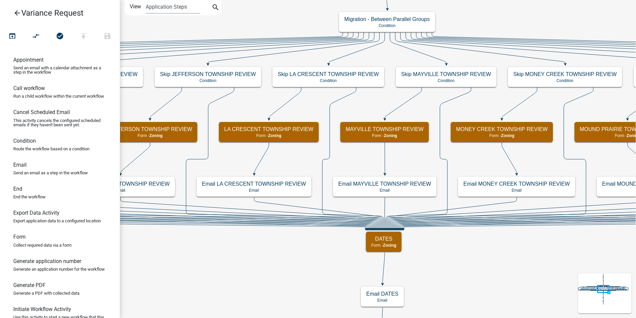
click at [15, 11] on icon "arrow_back" at bounding box center [17, 13] width 8 height 9
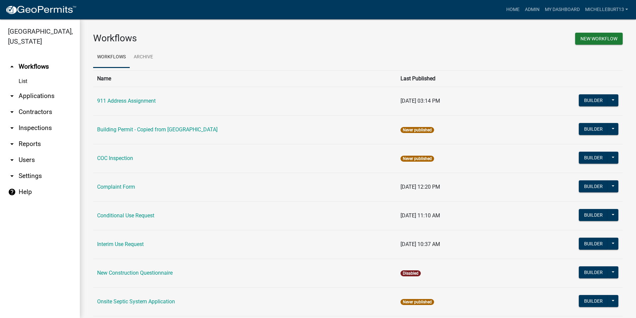
click at [22, 159] on link "arrow_drop_down Users" at bounding box center [40, 160] width 80 height 16
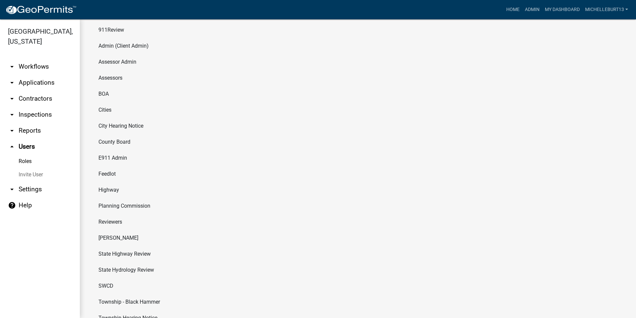
scroll to position [83, 0]
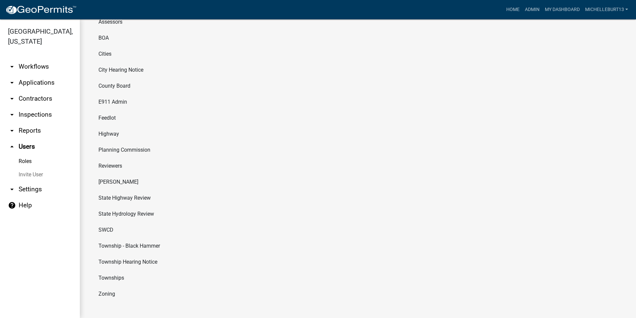
click at [108, 290] on li "Zoning" at bounding box center [358, 294] width 530 height 16
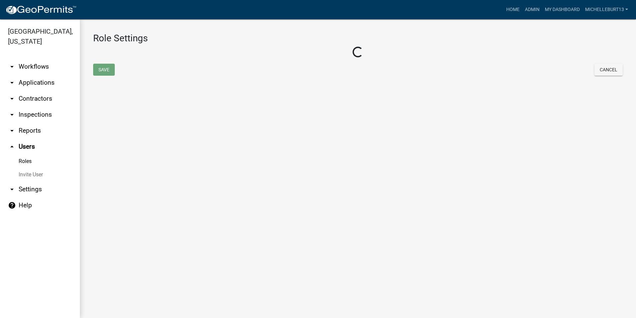
select select "3: orange"
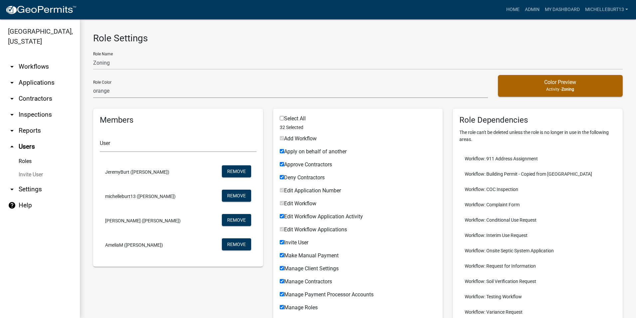
click at [31, 83] on link "arrow_drop_down Applications" at bounding box center [40, 83] width 80 height 16
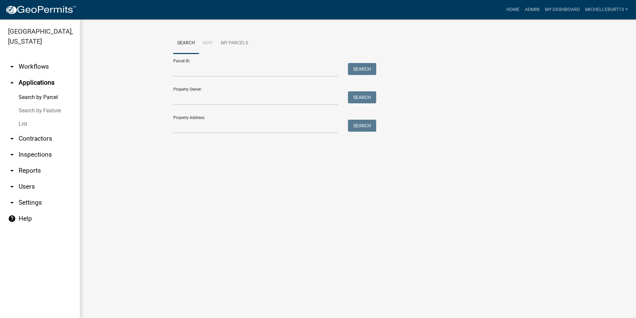
click at [30, 67] on link "arrow_drop_down Workflows" at bounding box center [40, 67] width 80 height 16
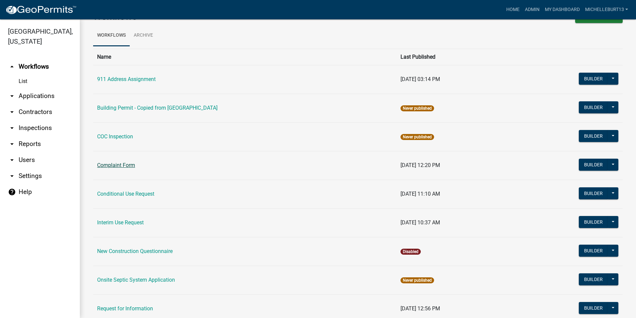
scroll to position [33, 0]
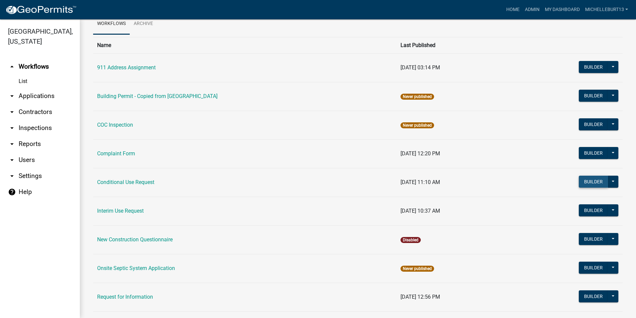
click at [585, 182] on button "Builder" at bounding box center [593, 181] width 29 height 12
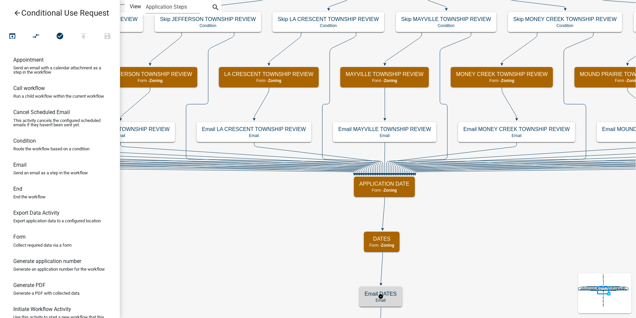
click at [372, 295] on h5 "Email DATES" at bounding box center [381, 293] width 32 height 6
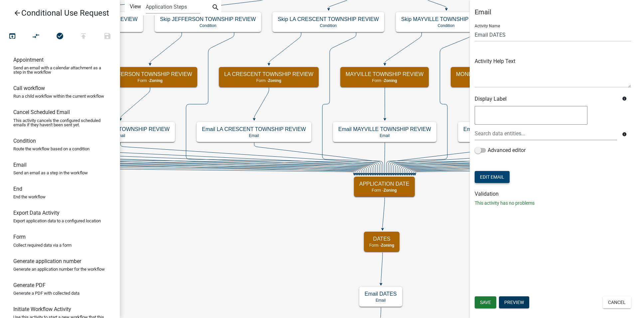
click at [500, 179] on button "Edit Email" at bounding box center [492, 177] width 35 height 12
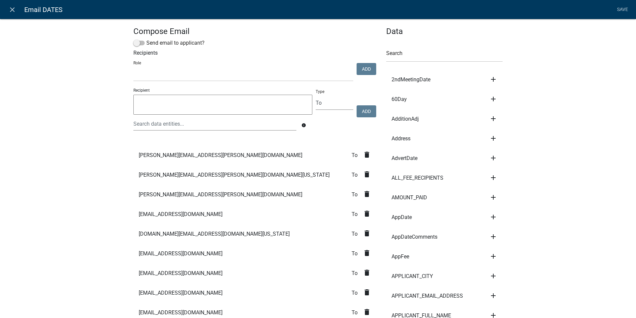
select select
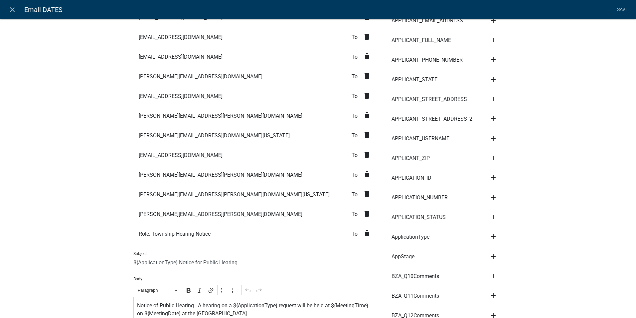
scroll to position [233, 0]
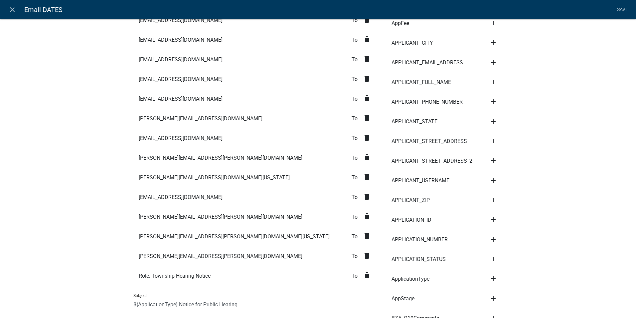
click at [181, 258] on span "[PERSON_NAME][EMAIL_ADDRESS][PERSON_NAME][DOMAIN_NAME]" at bounding box center [221, 255] width 164 height 5
drag, startPoint x: 178, startPoint y: 256, endPoint x: 153, endPoint y: 255, distance: 25.3
click at [153, 255] on span "[PERSON_NAME][EMAIL_ADDRESS][PERSON_NAME][DOMAIN_NAME]" at bounding box center [221, 255] width 164 height 5
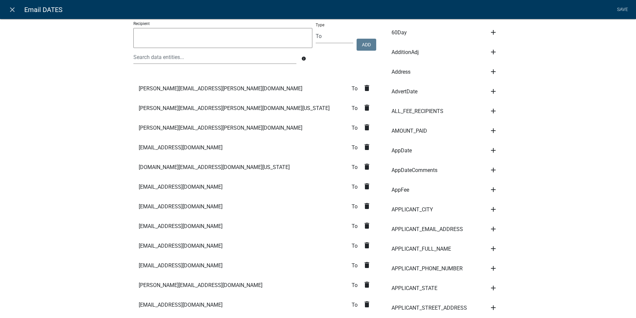
scroll to position [0, 0]
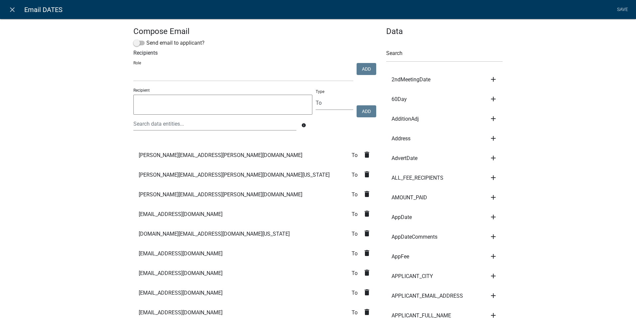
click at [160, 108] on textarea at bounding box center [222, 105] width 179 height 20
click at [147, 98] on textarea at bounding box center [222, 105] width 179 height 20
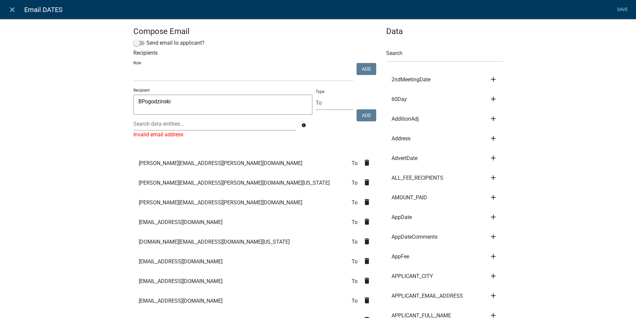
type textarea "BPogodzinski"
drag, startPoint x: 174, startPoint y: 102, endPoint x: 129, endPoint y: 101, distance: 45.3
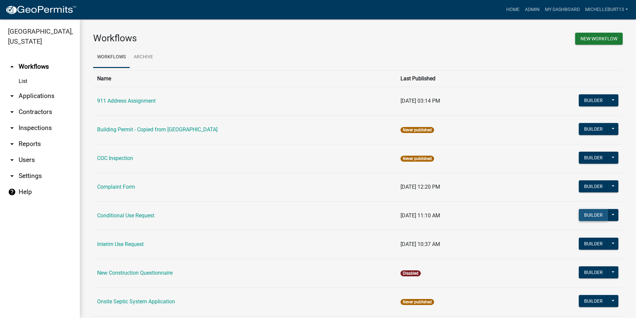
click at [594, 217] on button "Builder" at bounding box center [593, 215] width 29 height 12
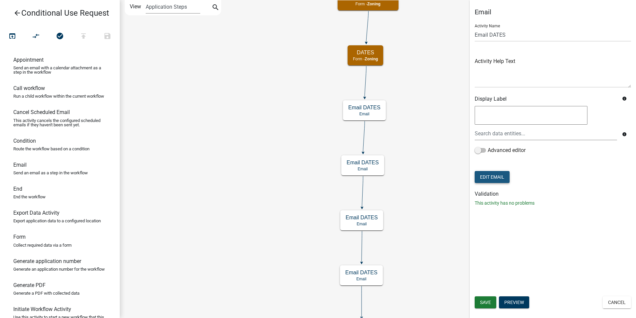
click at [494, 178] on button "Edit Email" at bounding box center [492, 177] width 35 height 12
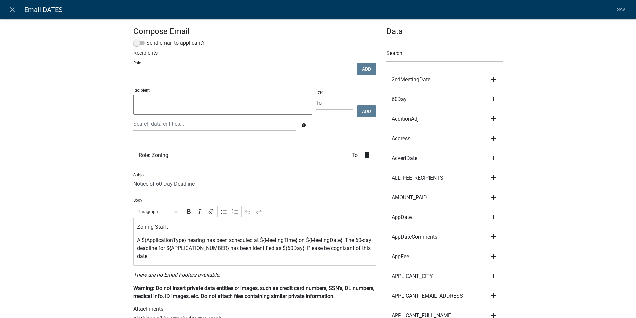
click at [150, 154] on span "Role: Zoning" at bounding box center [154, 154] width 30 height 5
click at [12, 8] on icon "close" at bounding box center [12, 10] width 8 height 8
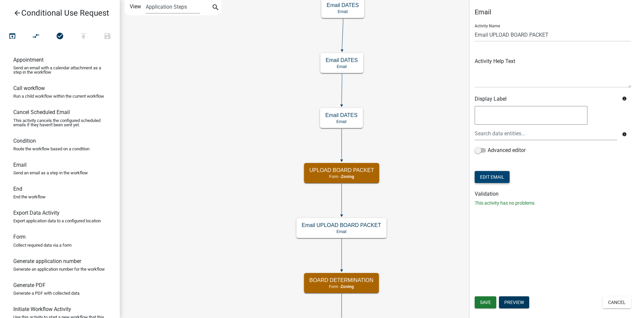
drag, startPoint x: 488, startPoint y: 176, endPoint x: 482, endPoint y: 181, distance: 8.1
click at [482, 181] on button "Edit Email" at bounding box center [492, 177] width 35 height 12
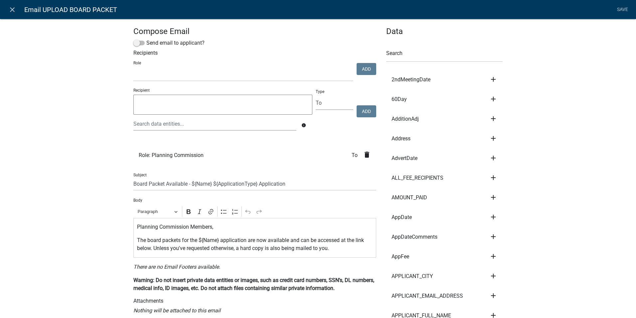
select select
click at [10, 9] on icon "close" at bounding box center [12, 10] width 8 height 8
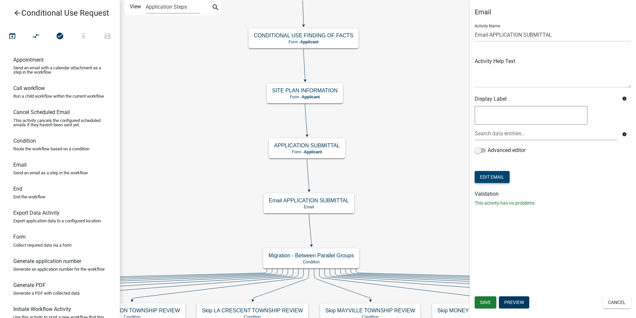
click at [495, 176] on button "Edit Email" at bounding box center [492, 177] width 35 height 12
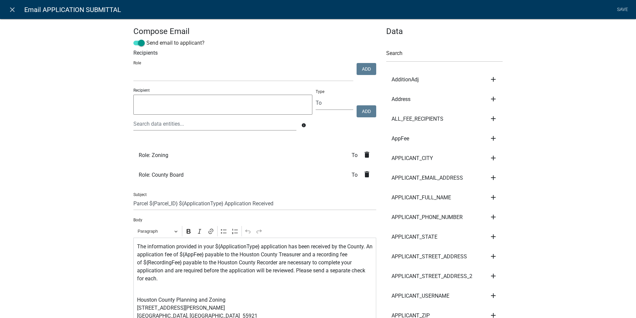
select select
click at [8, 10] on icon "close" at bounding box center [12, 10] width 8 height 8
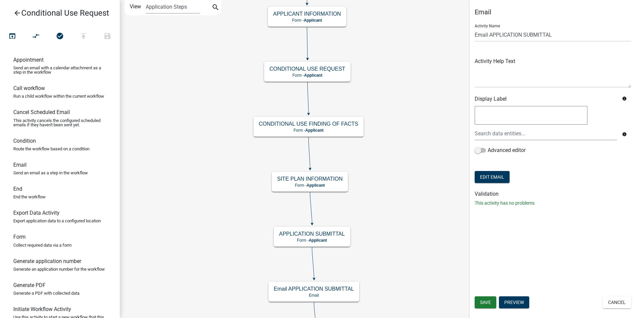
click at [19, 13] on icon "arrow_back" at bounding box center [17, 13] width 8 height 9
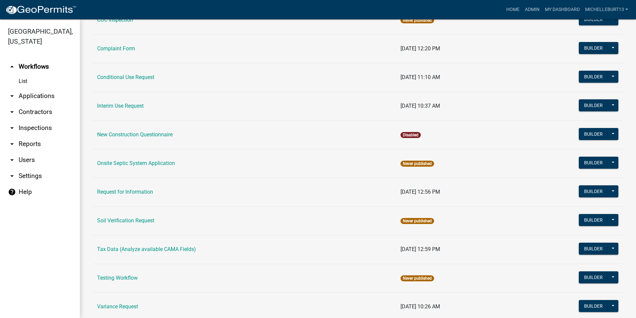
scroll to position [188, 0]
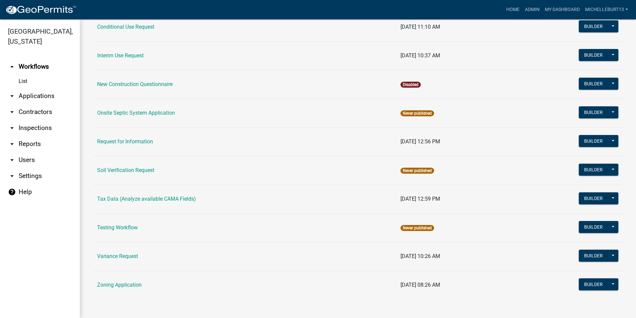
click at [30, 159] on link "arrow_drop_down Users" at bounding box center [40, 160] width 80 height 16
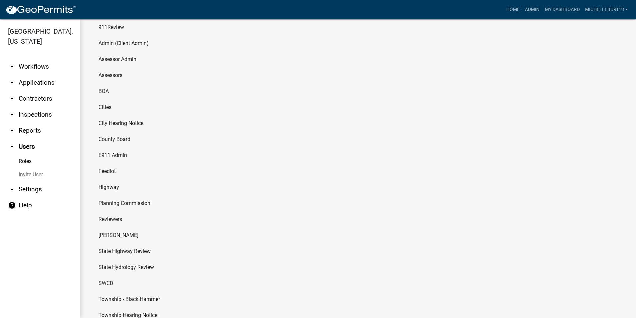
scroll to position [83, 0]
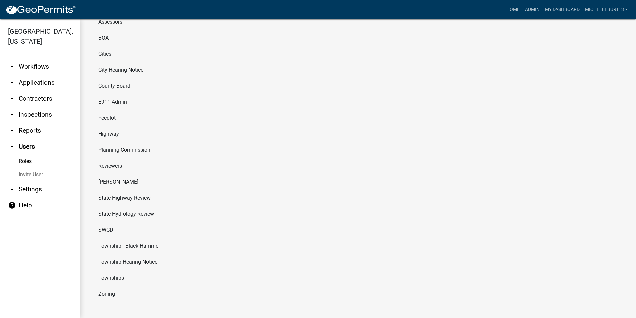
click at [115, 295] on li "Zoning" at bounding box center [358, 294] width 530 height 16
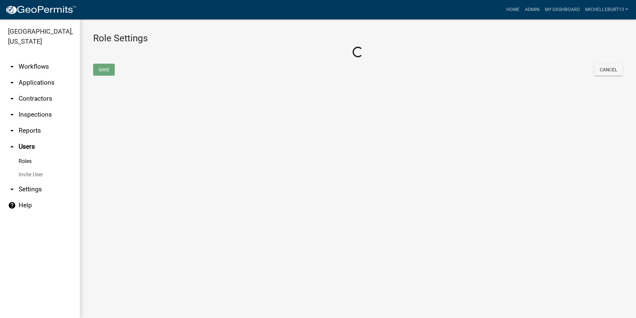
select select "3: orange"
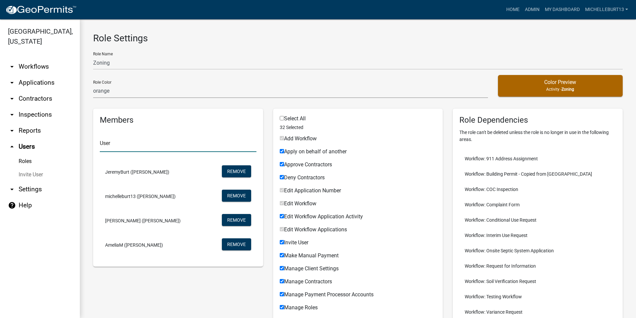
click at [113, 144] on input "text" at bounding box center [178, 145] width 157 height 14
click at [227, 29] on div "Role Settings Role Name Zoning Role Color none green yellow orange red purple l…" at bounding box center [358, 305] width 557 height 572
click at [129, 172] on span "JeremyBurt ([PERSON_NAME])" at bounding box center [137, 171] width 64 height 5
drag, startPoint x: 119, startPoint y: 172, endPoint x: 306, endPoint y: 29, distance: 235.3
click at [306, 28] on div "Role Settings Role Name Zoning Role Color none green yellow orange red purple l…" at bounding box center [358, 305] width 557 height 572
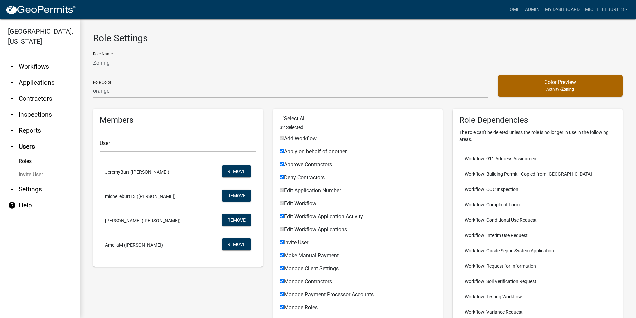
click at [15, 205] on icon "help" at bounding box center [12, 205] width 8 height 8
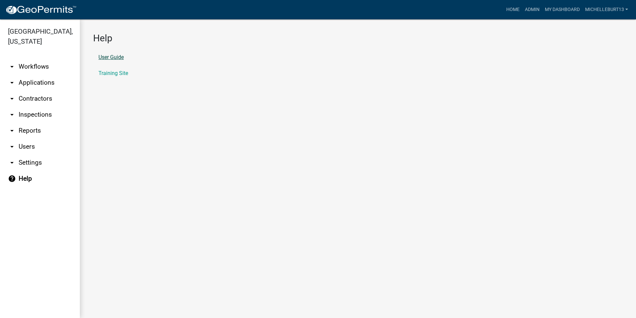
click at [116, 58] on link "User Guide" at bounding box center [111, 57] width 25 height 5
click at [33, 161] on link "arrow_drop_down Settings" at bounding box center [40, 162] width 80 height 16
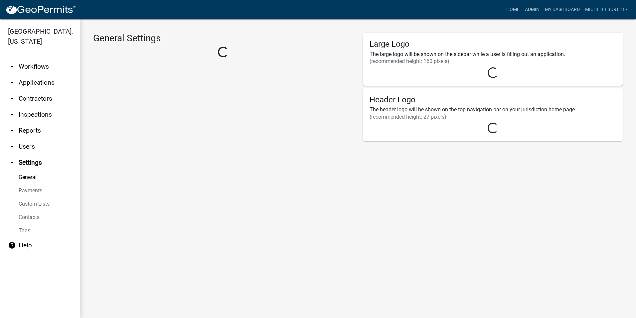
select select "MN"
select select "Central Standard Time"
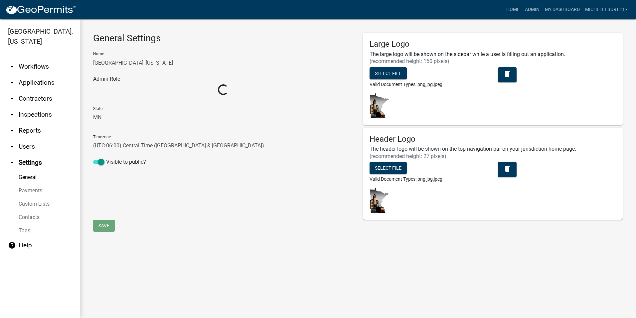
select select "1e37ce32-13a7-4e53-9c85-86dae0951066"
click at [32, 219] on link "Contacts" at bounding box center [40, 216] width 80 height 13
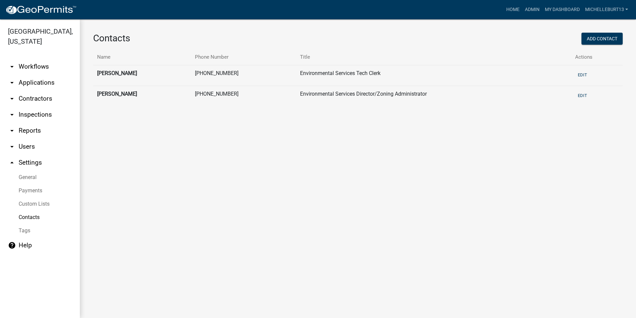
click at [34, 177] on link "General" at bounding box center [40, 176] width 80 height 13
select select "MN"
select select "Central Standard Time"
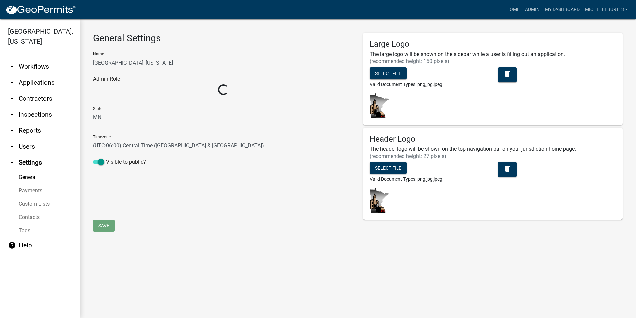
select select "1e37ce32-13a7-4e53-9c85-86dae0951066"
click at [26, 190] on link "Payments" at bounding box center [40, 190] width 80 height 13
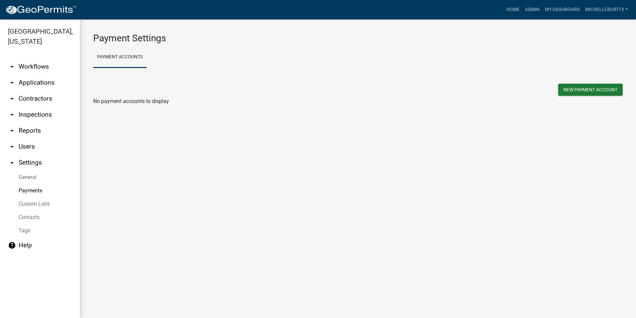
click at [29, 202] on link "Custom Lists" at bounding box center [40, 203] width 80 height 13
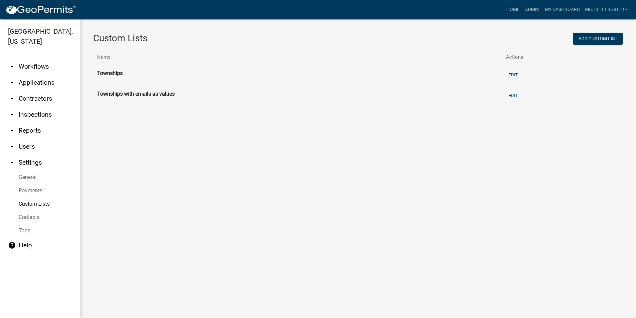
click at [31, 231] on link "Tags" at bounding box center [40, 230] width 80 height 13
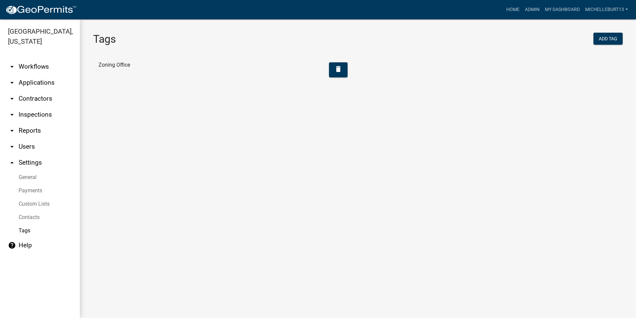
click at [15, 147] on icon "arrow_drop_down" at bounding box center [12, 146] width 8 height 8
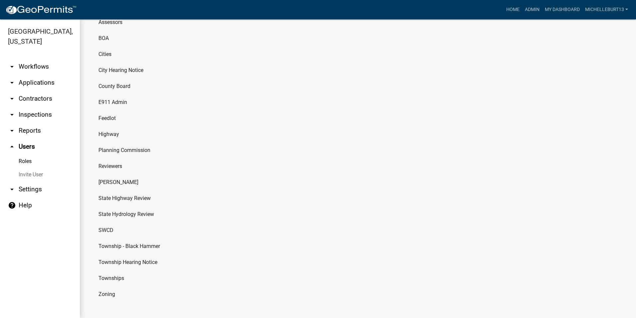
scroll to position [83, 0]
click at [107, 293] on li "Zoning" at bounding box center [358, 294] width 530 height 16
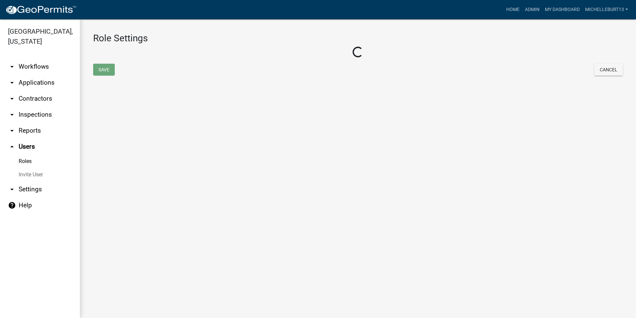
select select "3: orange"
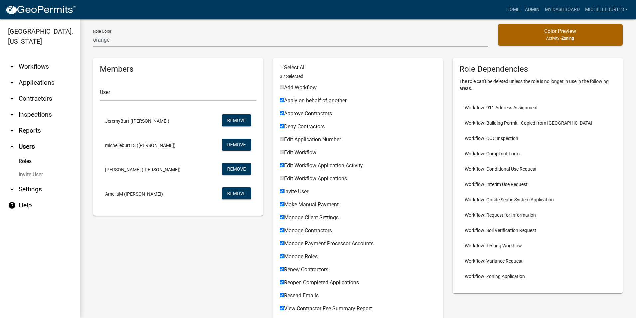
scroll to position [33, 0]
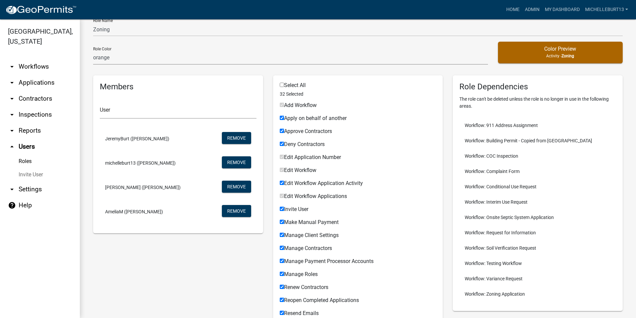
click at [19, 68] on link "arrow_drop_down Workflows" at bounding box center [40, 67] width 80 height 16
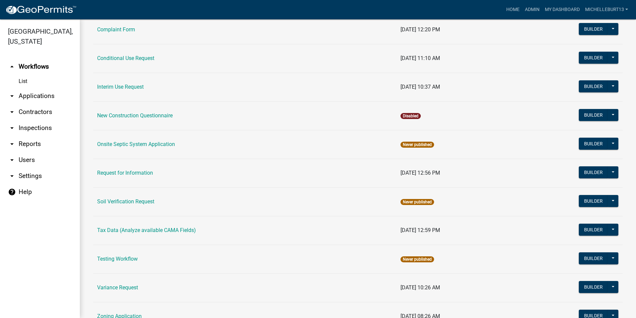
scroll to position [188, 0]
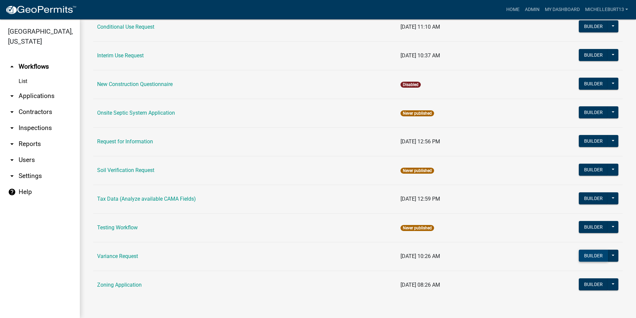
click at [591, 256] on button "Builder" at bounding box center [593, 255] width 29 height 12
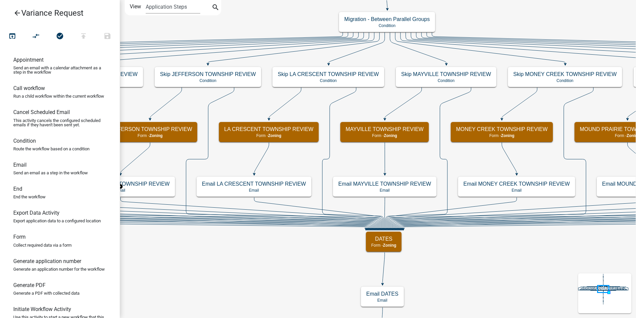
click at [40, 176] on link "Email Send an email as a step in the workflow" at bounding box center [60, 171] width 120 height 24
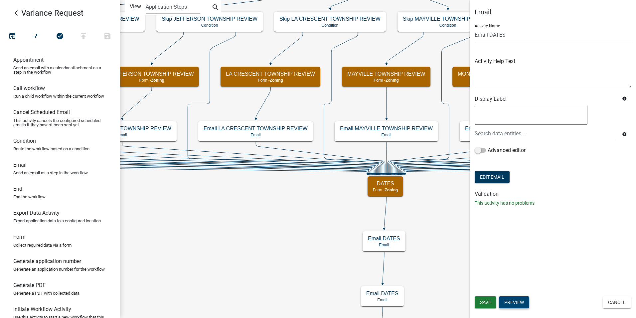
click at [514, 302] on button "Preview" at bounding box center [514, 302] width 30 height 12
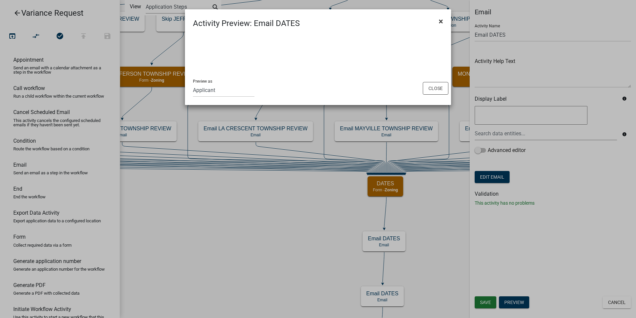
click at [441, 20] on span "×" at bounding box center [441, 21] width 4 height 9
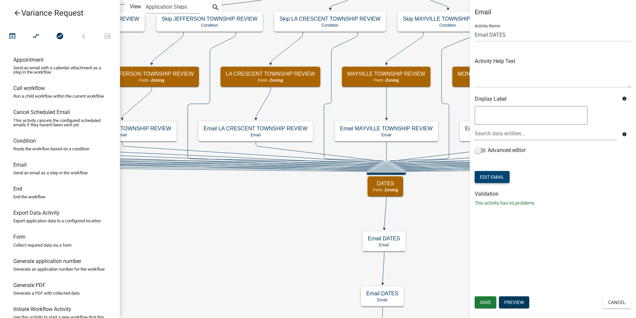
click at [497, 175] on button "Edit Email" at bounding box center [492, 177] width 35 height 12
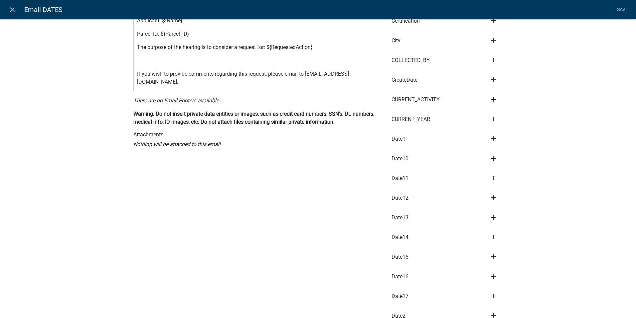
scroll to position [599, 0]
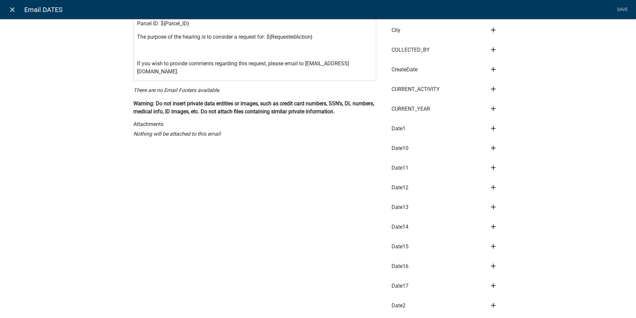
click at [9, 9] on icon "close" at bounding box center [12, 10] width 8 height 8
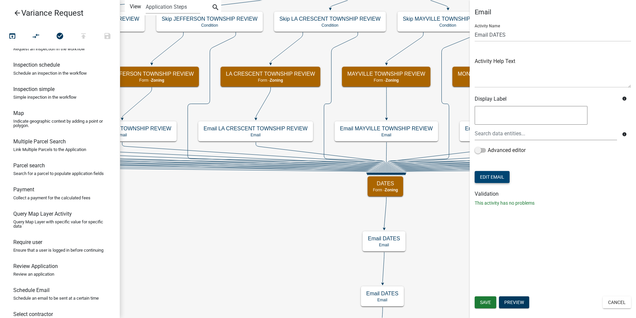
scroll to position [254, 0]
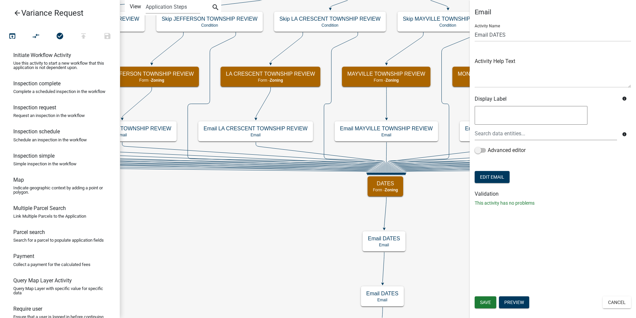
click at [16, 11] on icon "arrow_back" at bounding box center [17, 13] width 8 height 9
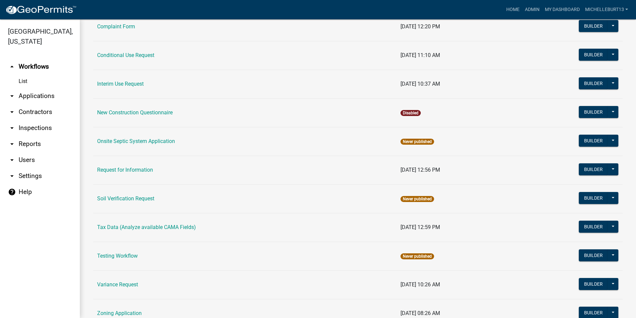
scroll to position [188, 0]
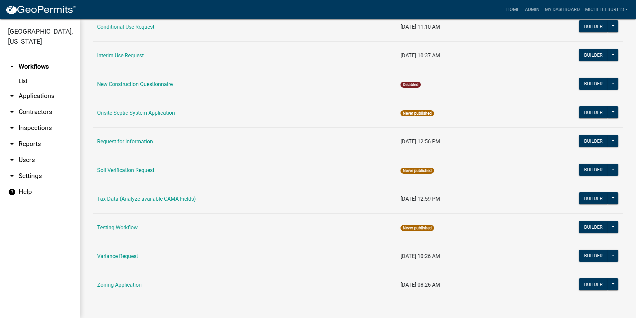
click at [33, 159] on link "arrow_drop_down Users" at bounding box center [40, 160] width 80 height 16
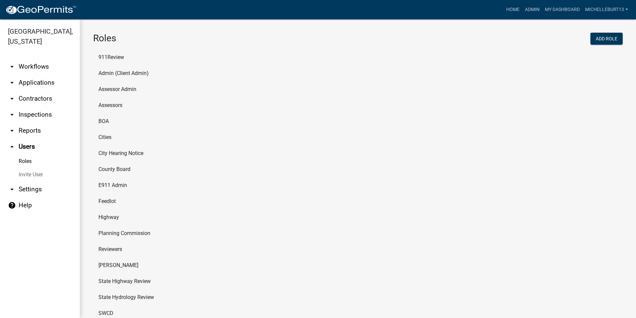
click at [127, 73] on li "Admin (Client Admin)" at bounding box center [358, 73] width 530 height 16
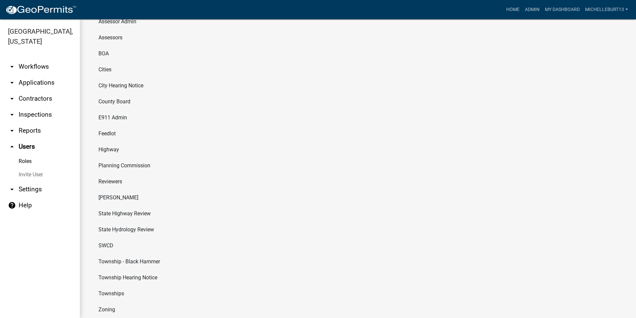
scroll to position [83, 0]
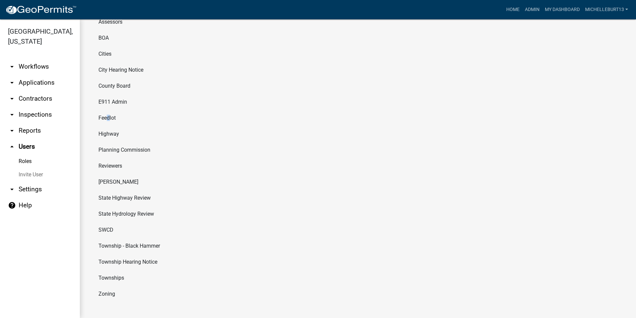
click at [106, 116] on li "Feedlot" at bounding box center [358, 118] width 530 height 16
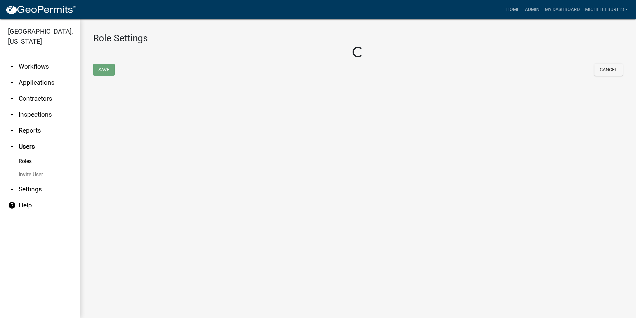
select select "1: green"
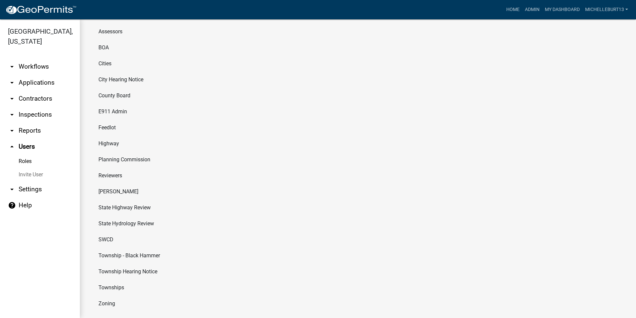
scroll to position [83, 0]
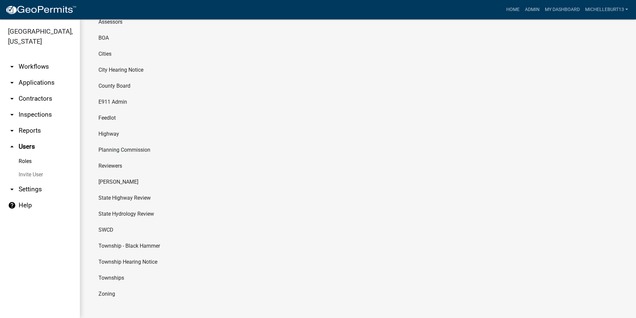
click at [112, 276] on li "Townships" at bounding box center [358, 278] width 530 height 16
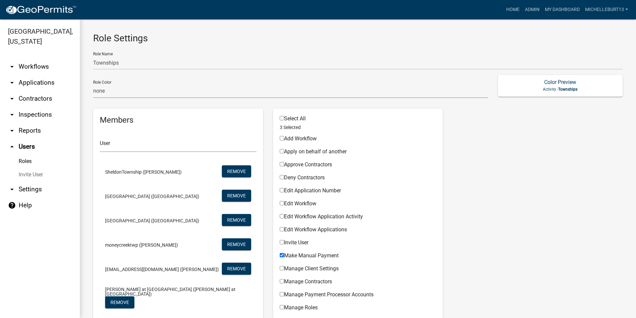
click at [22, 159] on link "Roles" at bounding box center [40, 160] width 80 height 13
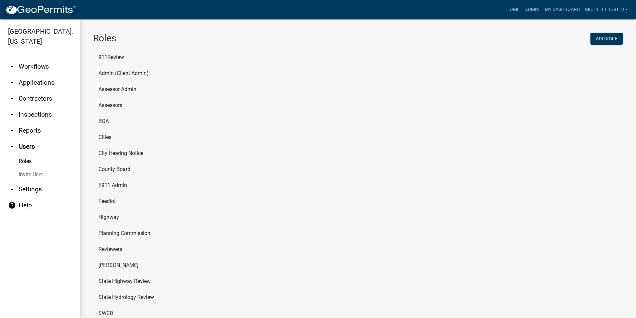
scroll to position [83, 0]
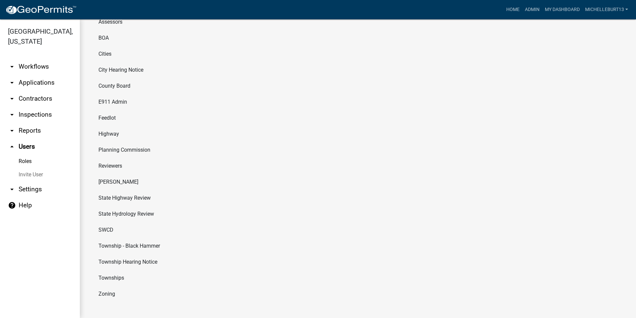
click at [109, 294] on li "Zoning" at bounding box center [358, 294] width 530 height 16
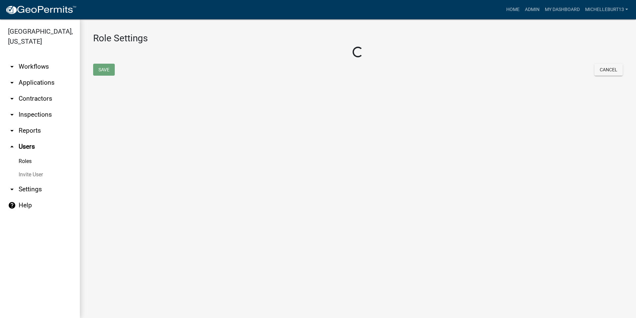
select select "3: orange"
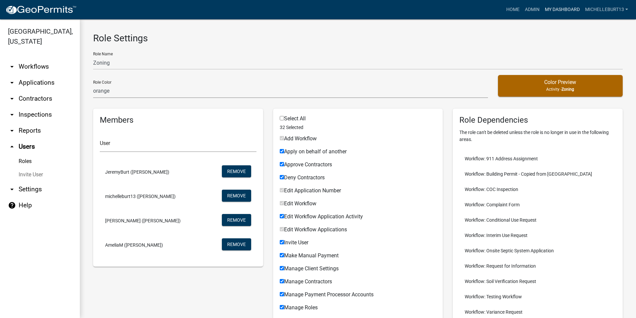
click at [554, 7] on link "My Dashboard" at bounding box center [563, 9] width 40 height 13
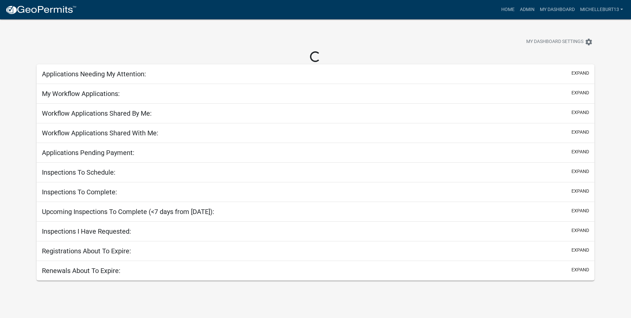
select select "3: 100"
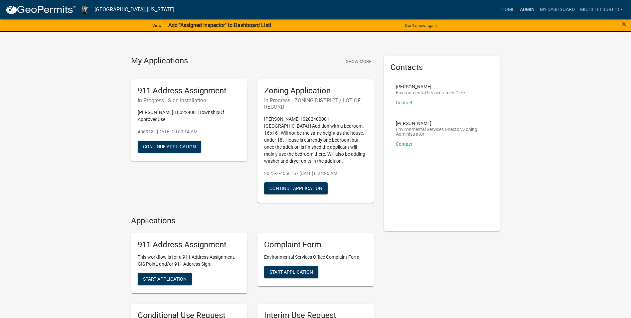
click at [528, 8] on link "Admin" at bounding box center [528, 9] width 20 height 13
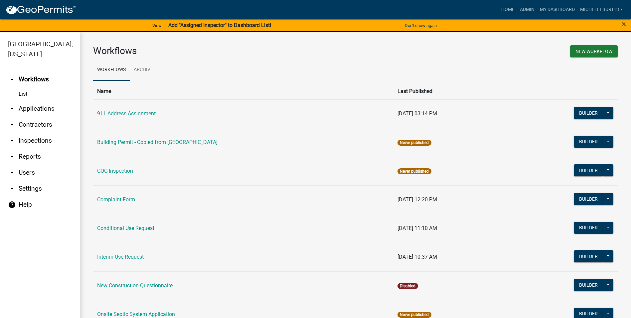
click at [31, 109] on link "arrow_drop_down Applications" at bounding box center [40, 109] width 80 height 16
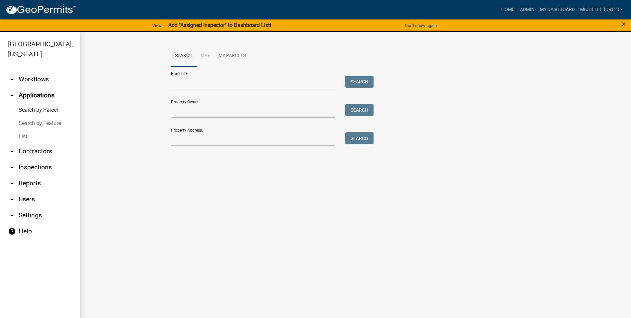
click at [23, 136] on link "List" at bounding box center [40, 136] width 80 height 13
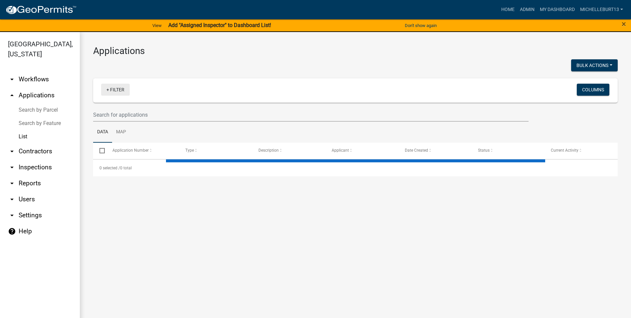
select select "3: 100"
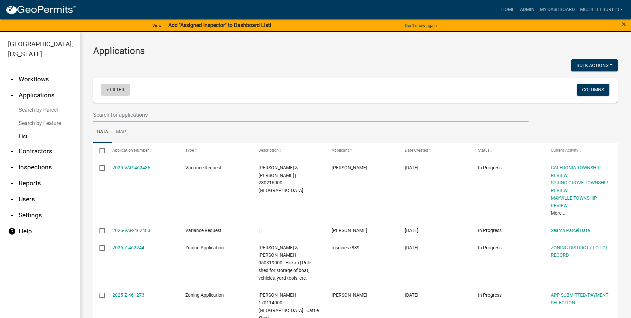
click at [113, 88] on link "+ Filter" at bounding box center [115, 90] width 29 height 12
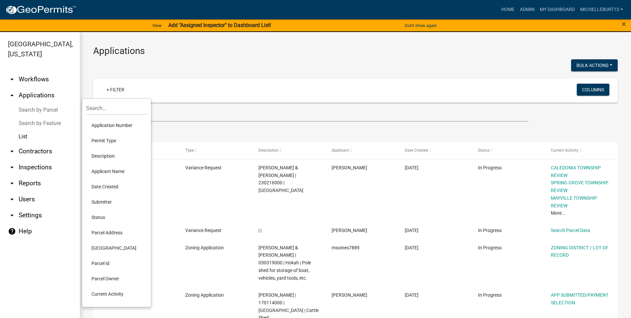
click at [109, 139] on li "Permit Type" at bounding box center [116, 140] width 61 height 15
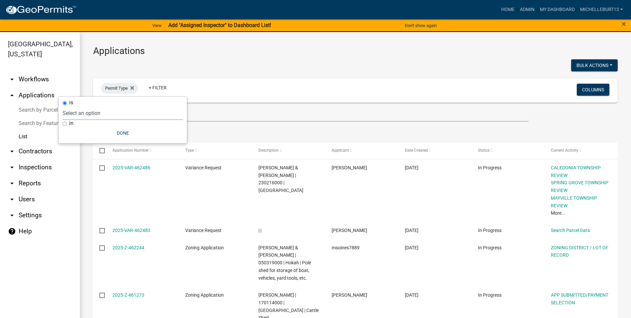
click at [107, 114] on select "Select an option 911 Address Assignment Building Contractor (Registration) Buil…" at bounding box center [123, 113] width 120 height 14
select select "253dacdd-2dce-46fa-a212-aa06fd039a76"
click at [82, 106] on select "Select an option 911 Address Assignment Building Contractor (Registration) Buil…" at bounding box center [123, 113] width 120 height 14
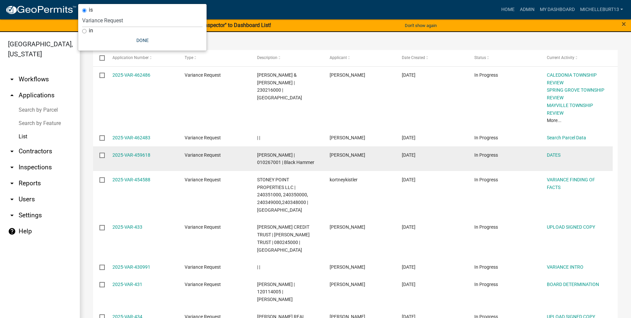
scroll to position [100, 0]
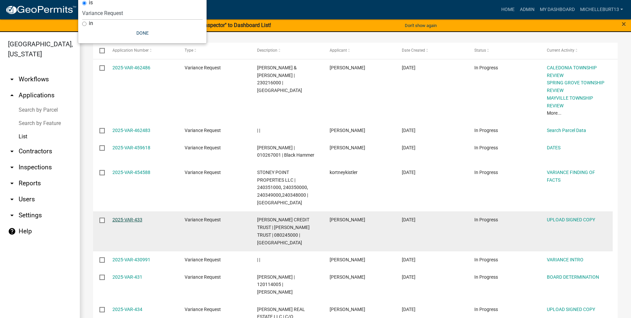
click at [132, 219] on link "2025-VAR-433" at bounding box center [128, 219] width 30 height 5
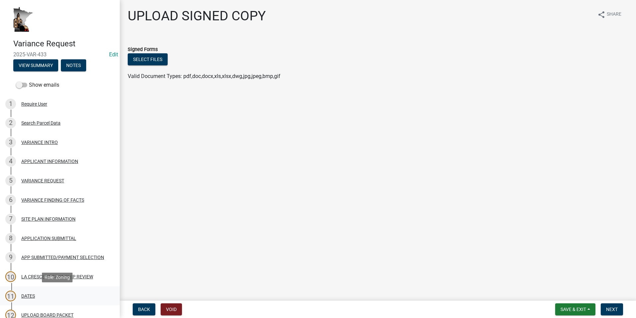
click at [46, 291] on div "11 DATES" at bounding box center [57, 295] width 104 height 11
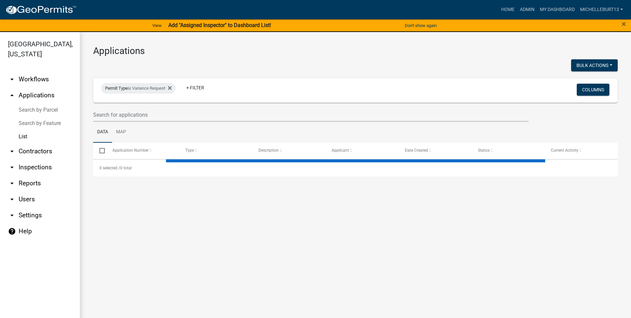
select select "3: 100"
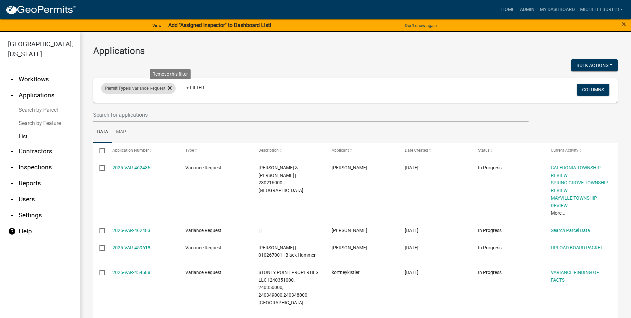
click at [170, 88] on icon at bounding box center [170, 87] width 4 height 5
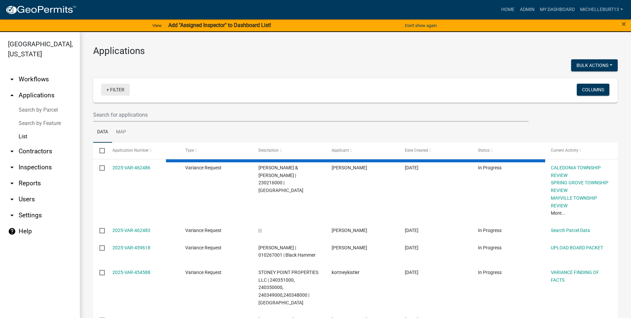
click at [123, 91] on link "+ Filter" at bounding box center [115, 90] width 29 height 12
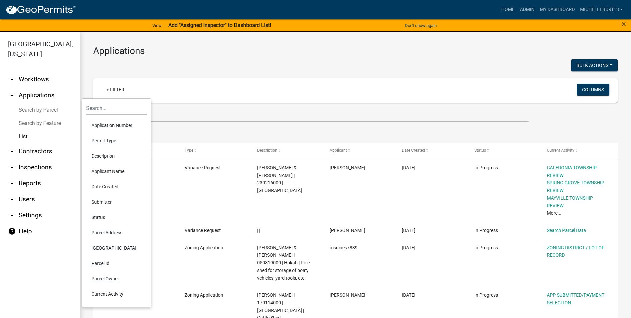
click at [111, 142] on li "Permit Type" at bounding box center [116, 140] width 61 height 15
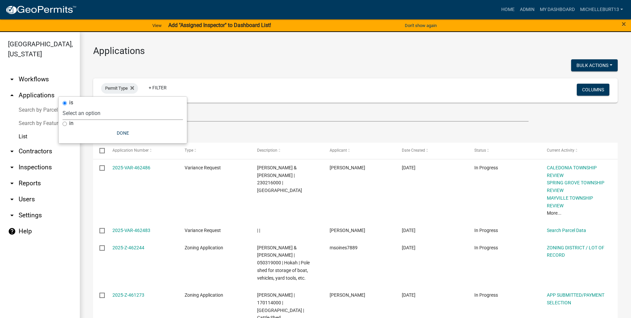
click at [97, 113] on select "Select an option 911 Address Assignment Building Contractor (Registration) Buil…" at bounding box center [123, 113] width 120 height 14
select select "bc324cb9-e0e9-4a62-a498-83b9cdb5bb02"
click at [89, 106] on select "Select an option 911 Address Assignment Building Contractor (Registration) Buil…" at bounding box center [123, 113] width 120 height 14
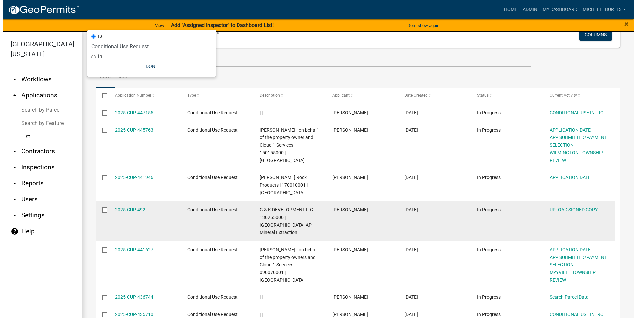
scroll to position [67, 0]
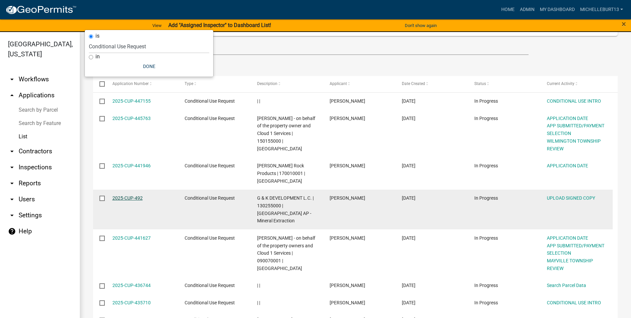
click at [132, 195] on link "2025-CUP-492" at bounding box center [128, 197] width 30 height 5
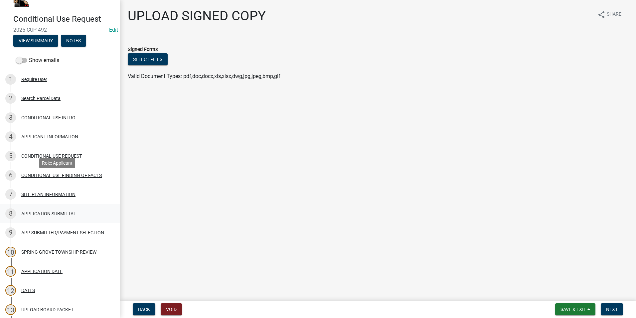
scroll to position [67, 0]
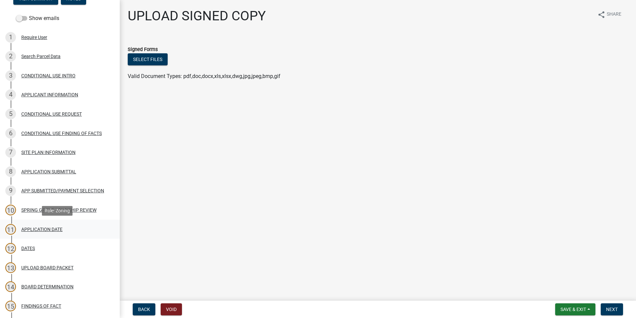
click at [38, 229] on div "APPLICATION DATE" at bounding box center [41, 229] width 41 height 5
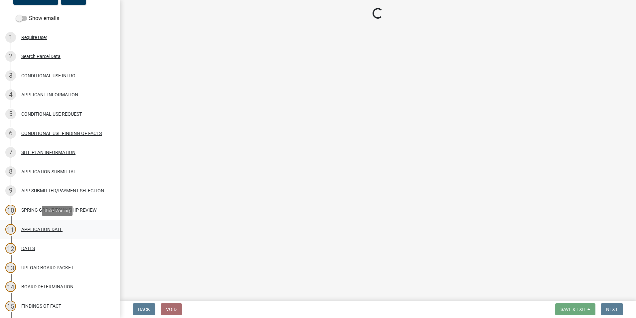
select select "3e7e4bad-6023-49ee-95b8-a51ce8d4fafb"
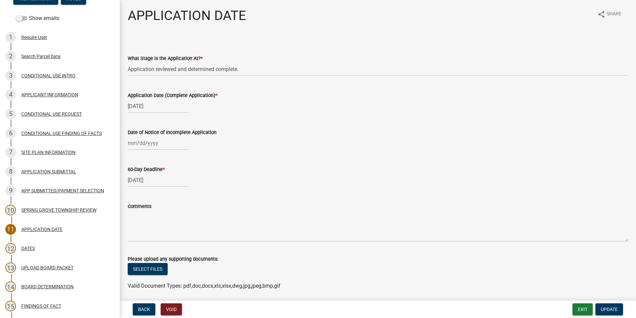
scroll to position [0, 0]
click at [54, 249] on div "12 DATES" at bounding box center [57, 248] width 104 height 11
